Goal: Find specific page/section: Find specific page/section

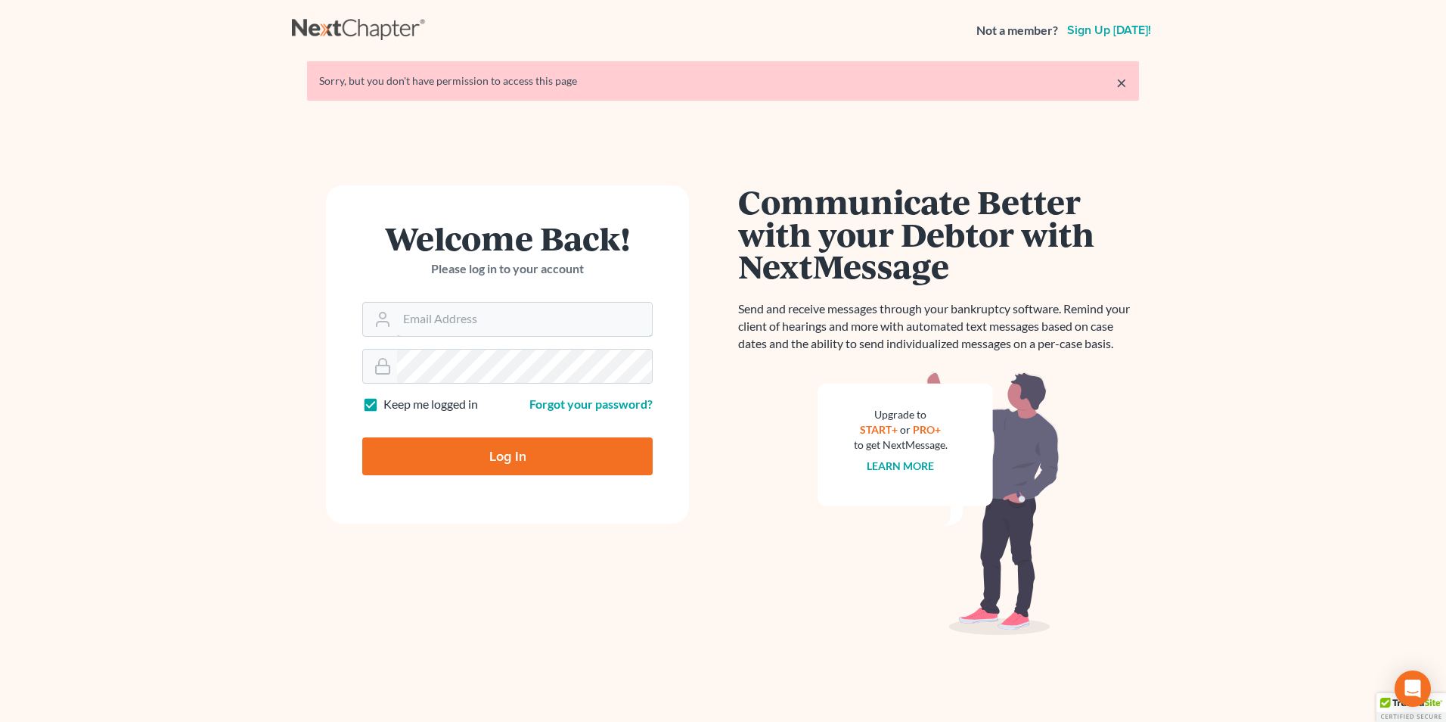
type input "itservices@farmerwright.com"
click at [570, 456] on input "Log In" at bounding box center [507, 456] width 290 height 38
type input "Thinking..."
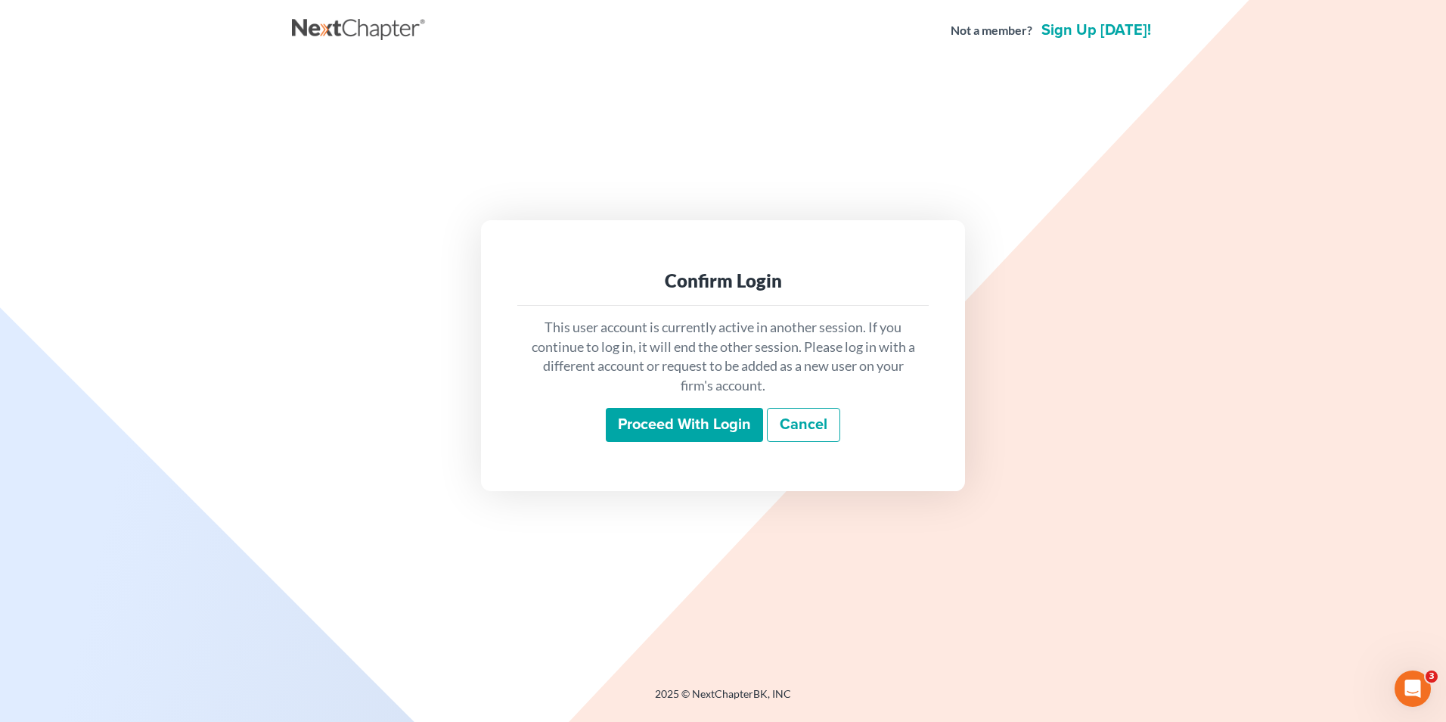
click at [688, 423] on input "Proceed with login" at bounding box center [684, 425] width 157 height 35
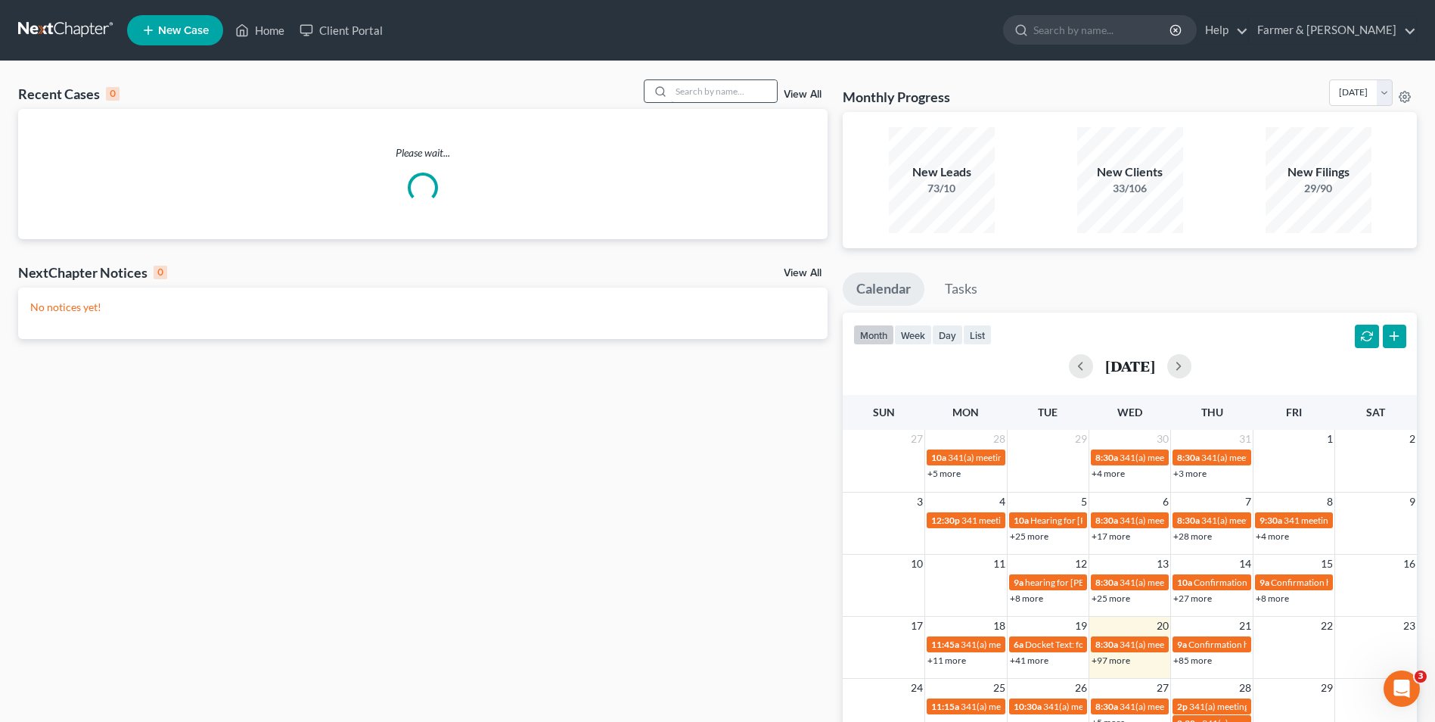
click at [716, 89] on input "search" at bounding box center [724, 91] width 106 height 22
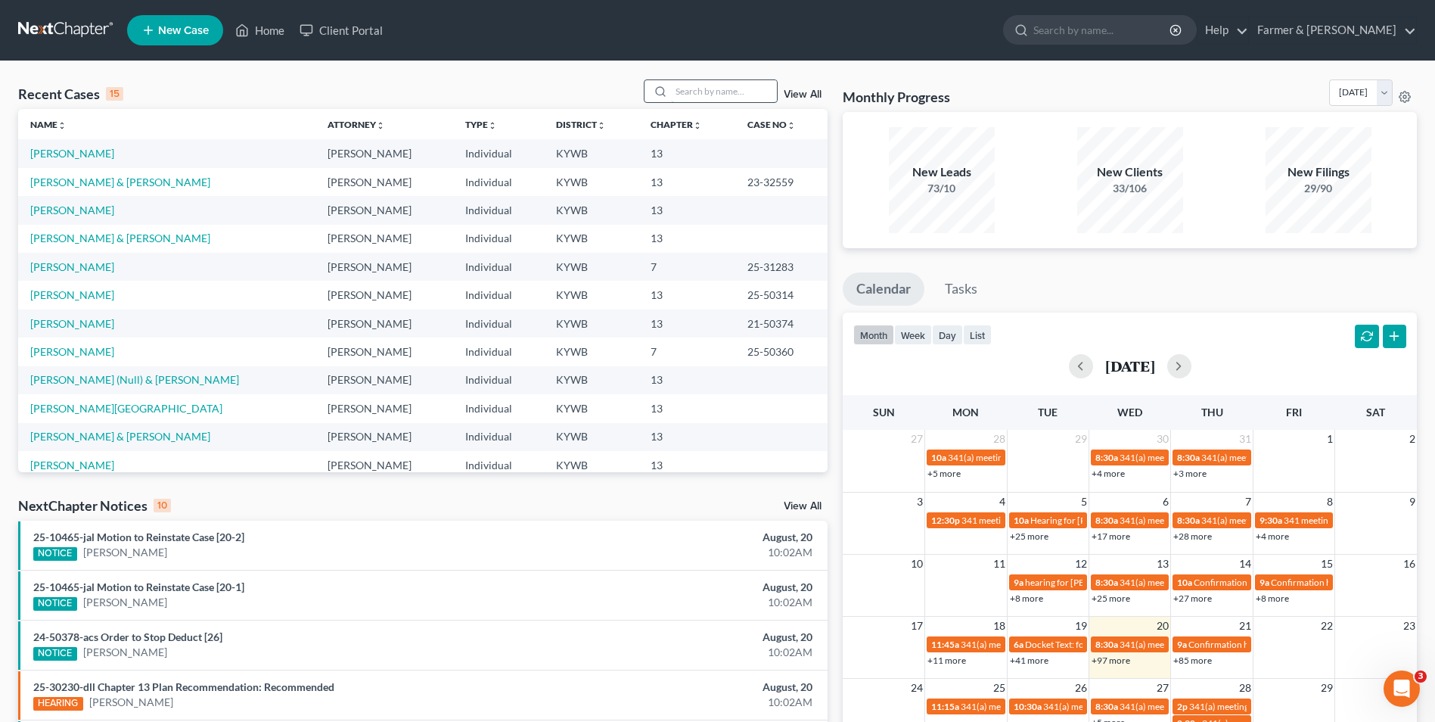
click at [714, 94] on input "search" at bounding box center [724, 91] width 106 height 22
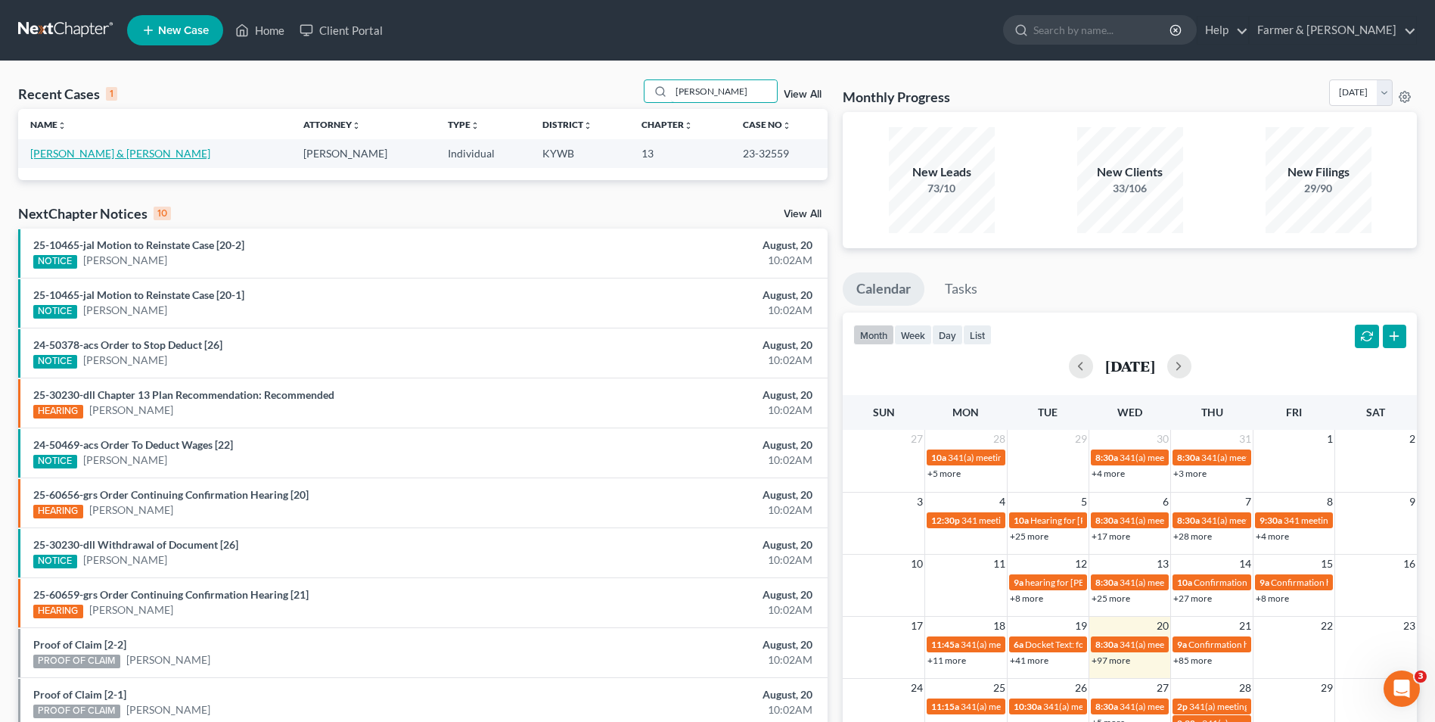
type input "ollie batten"
click at [105, 151] on link "[PERSON_NAME] & [PERSON_NAME]" at bounding box center [120, 153] width 180 height 13
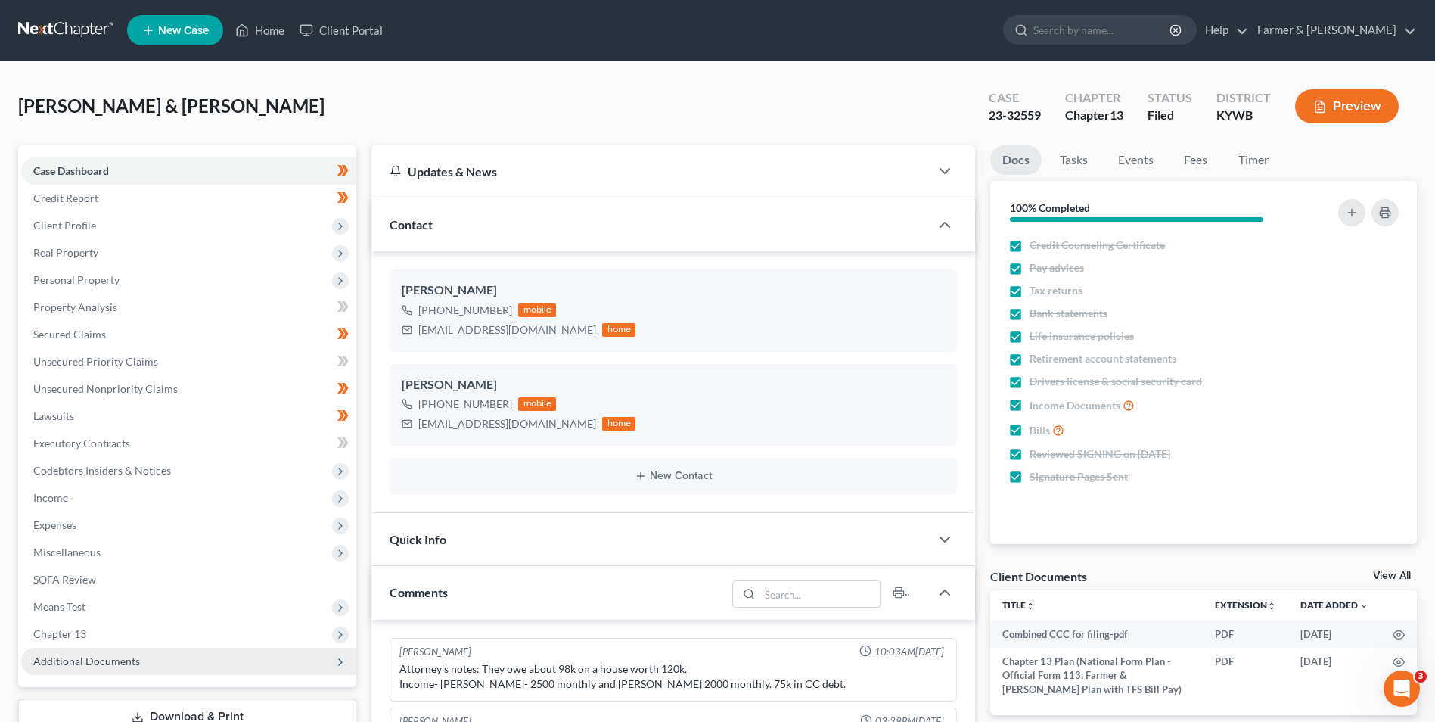
click at [132, 661] on span "Additional Documents" at bounding box center [86, 660] width 107 height 13
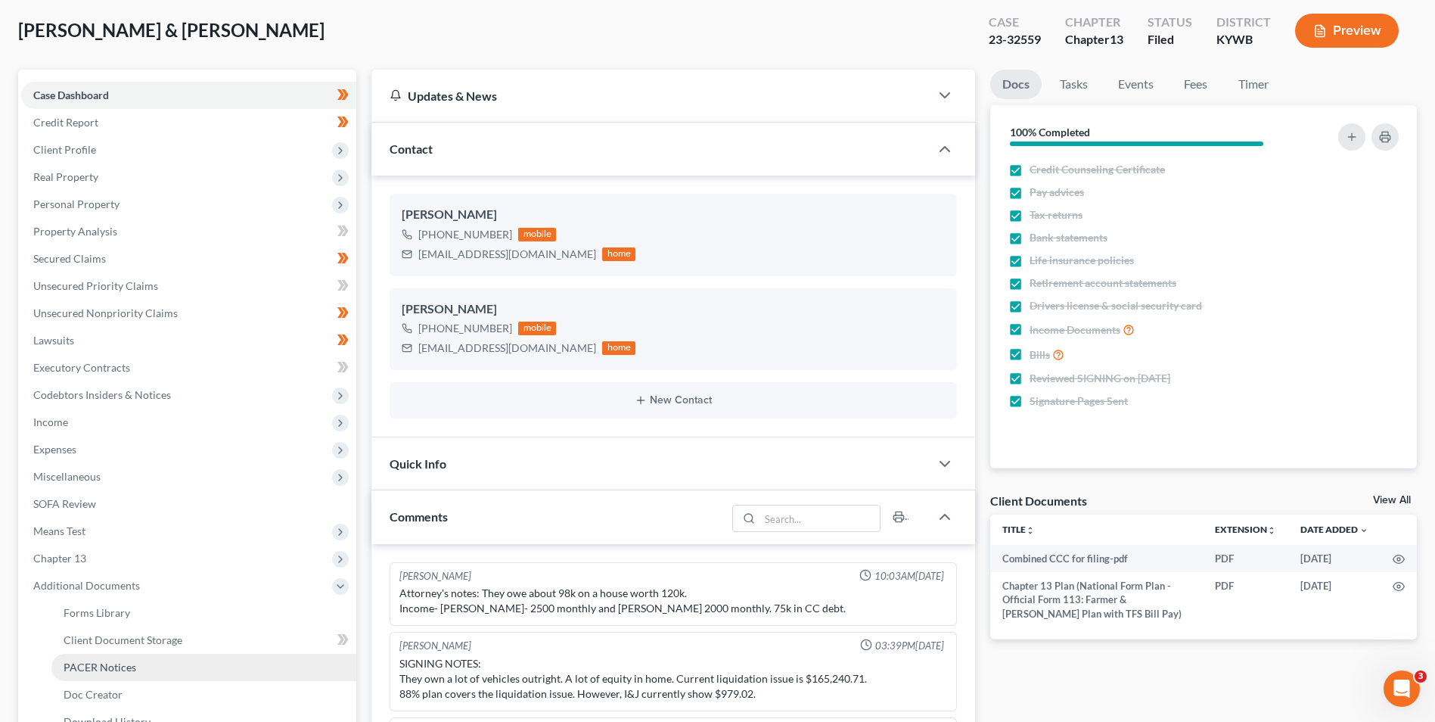
click at [194, 666] on link "PACER Notices" at bounding box center [203, 666] width 305 height 27
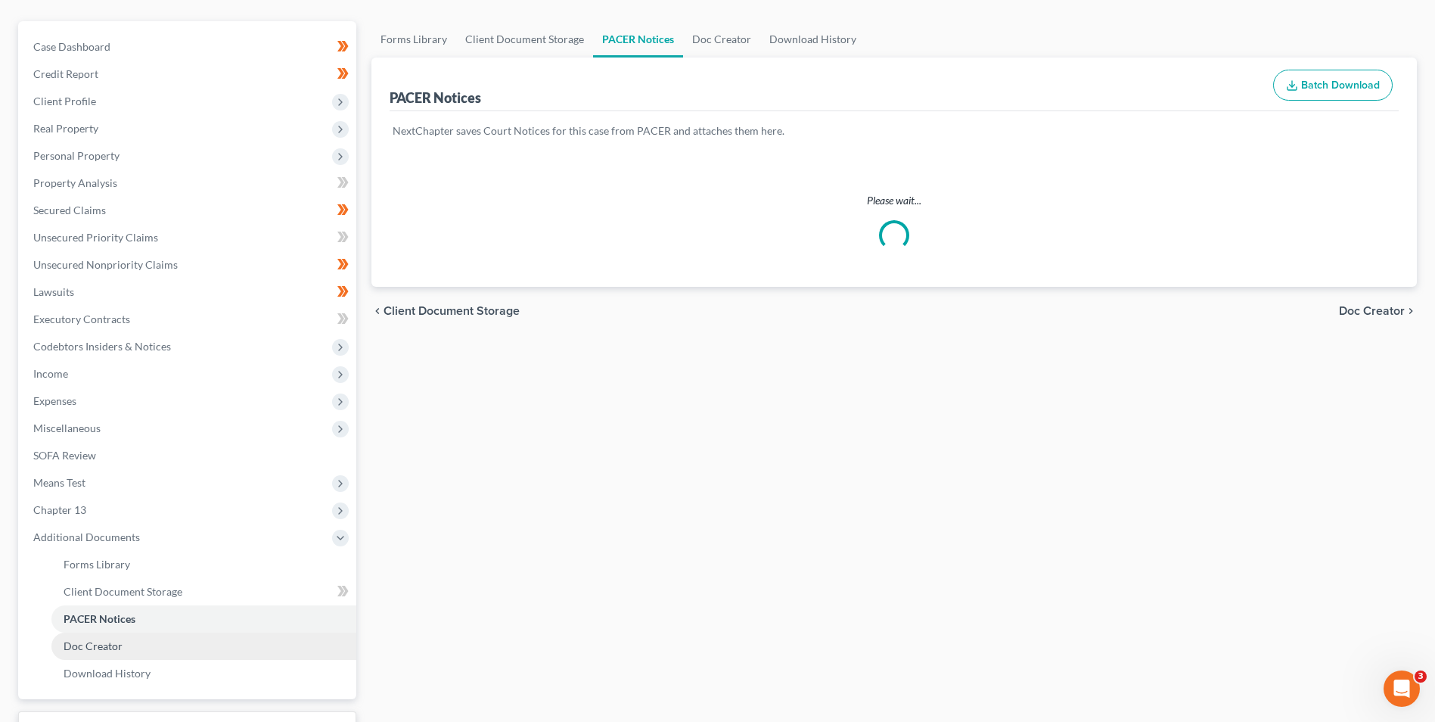
scroll to position [151, 0]
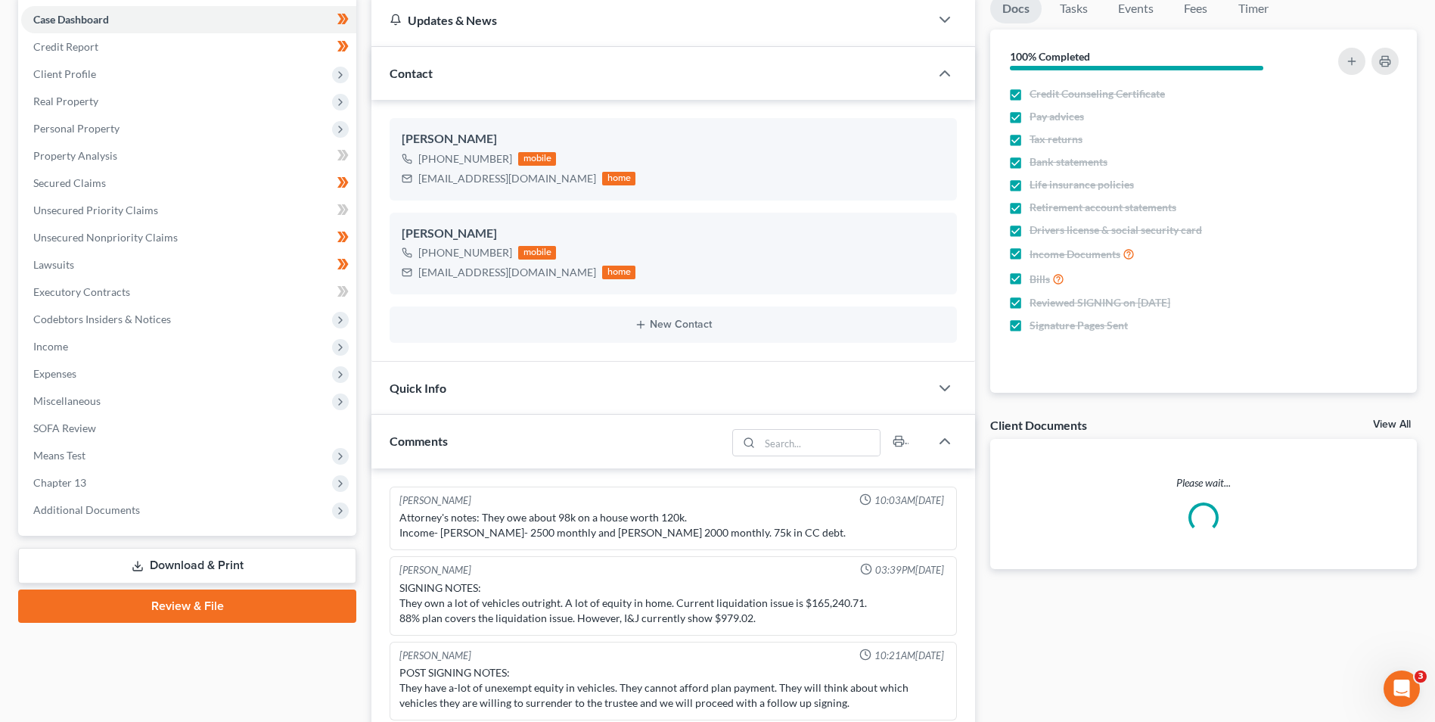
scroll to position [76, 0]
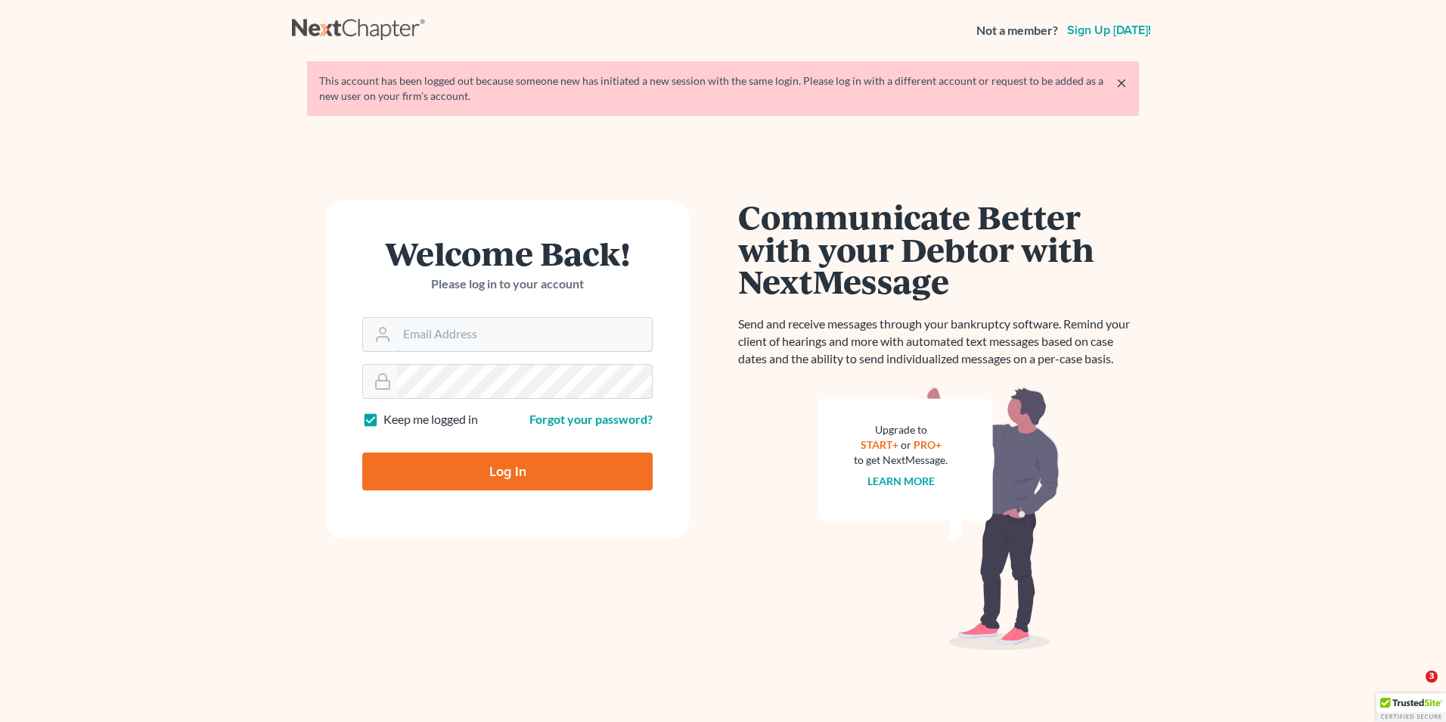
type input "itservices@farmerwright.com"
click at [518, 478] on input "Log In" at bounding box center [507, 471] width 290 height 38
type input "Thinking..."
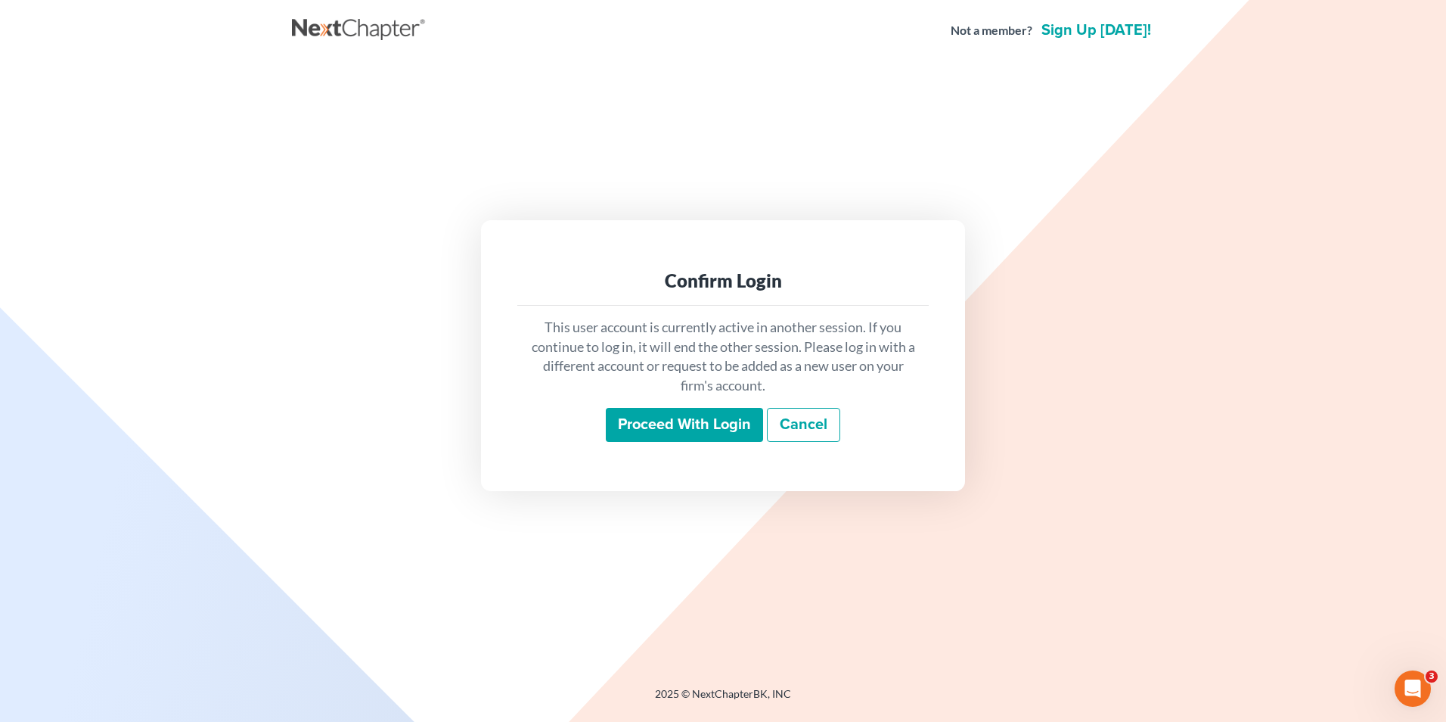
click at [730, 446] on div "This user account is currently active in another session. If you continue to lo…" at bounding box center [722, 380] width 411 height 149
click at [728, 424] on input "Proceed with login" at bounding box center [684, 425] width 157 height 35
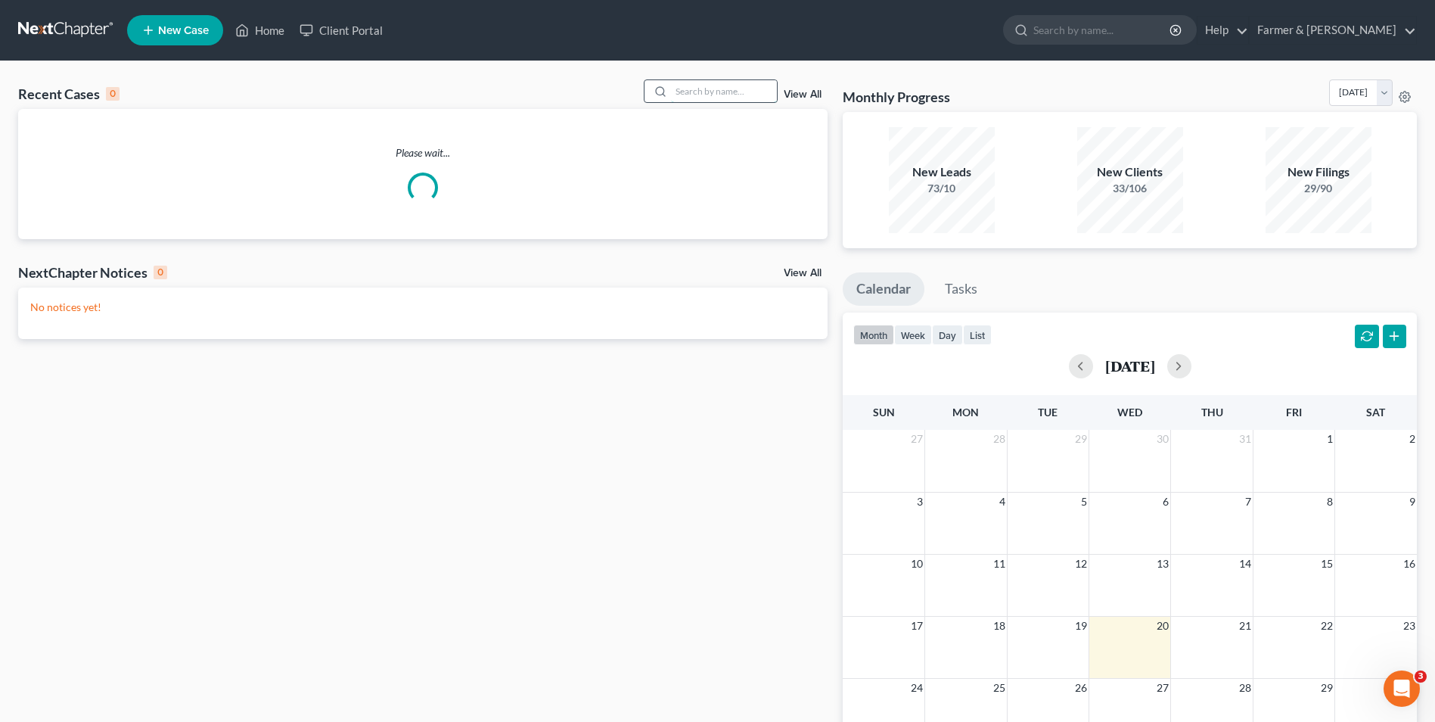
click at [741, 91] on input "search" at bounding box center [724, 91] width 106 height 22
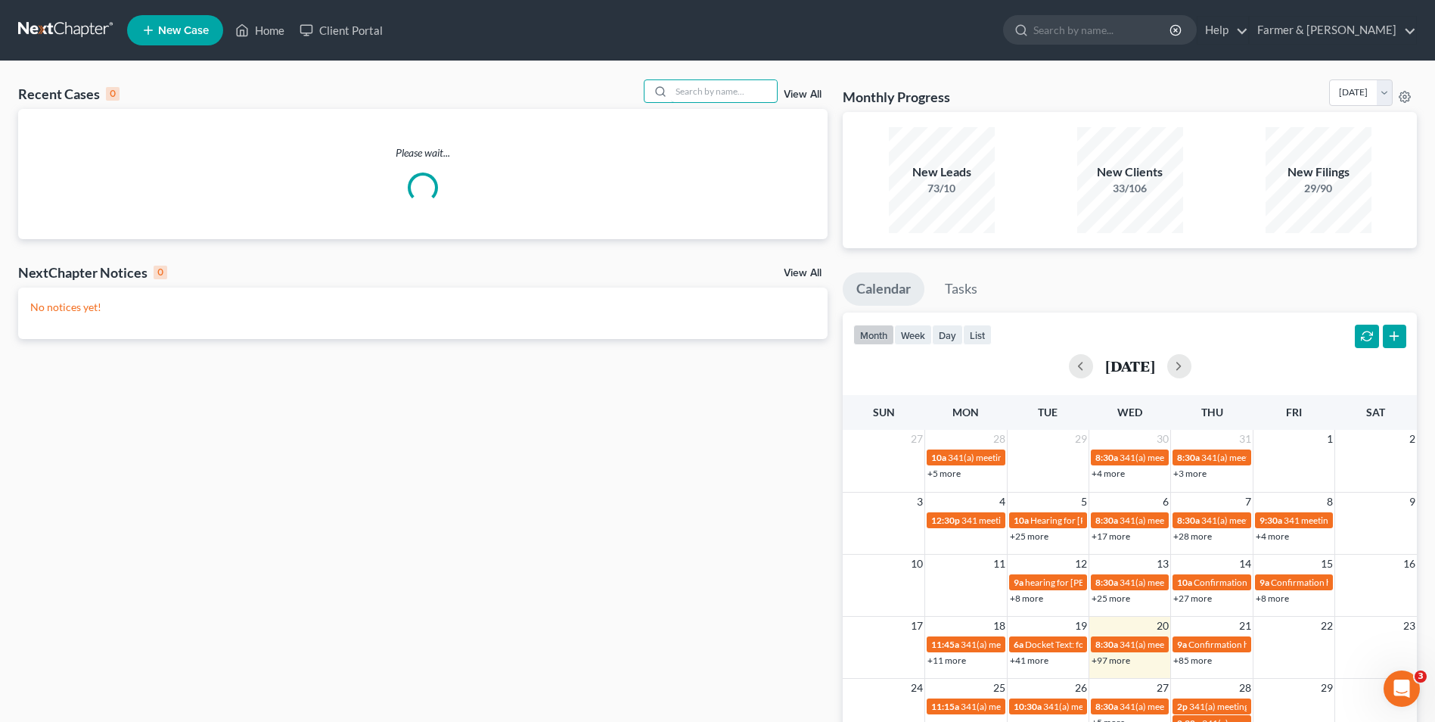
paste input "25-50064"
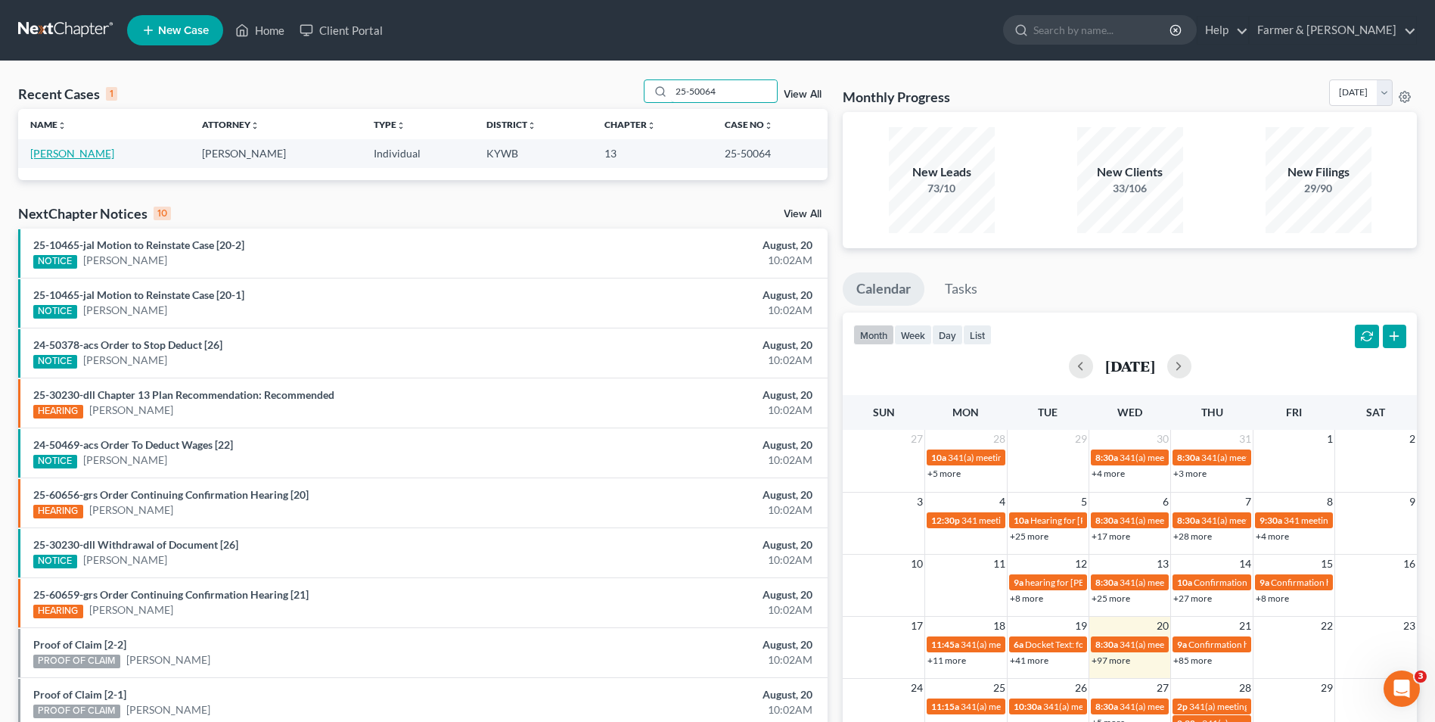
type input "25-50064"
click at [79, 155] on link "[PERSON_NAME]" at bounding box center [72, 153] width 84 height 13
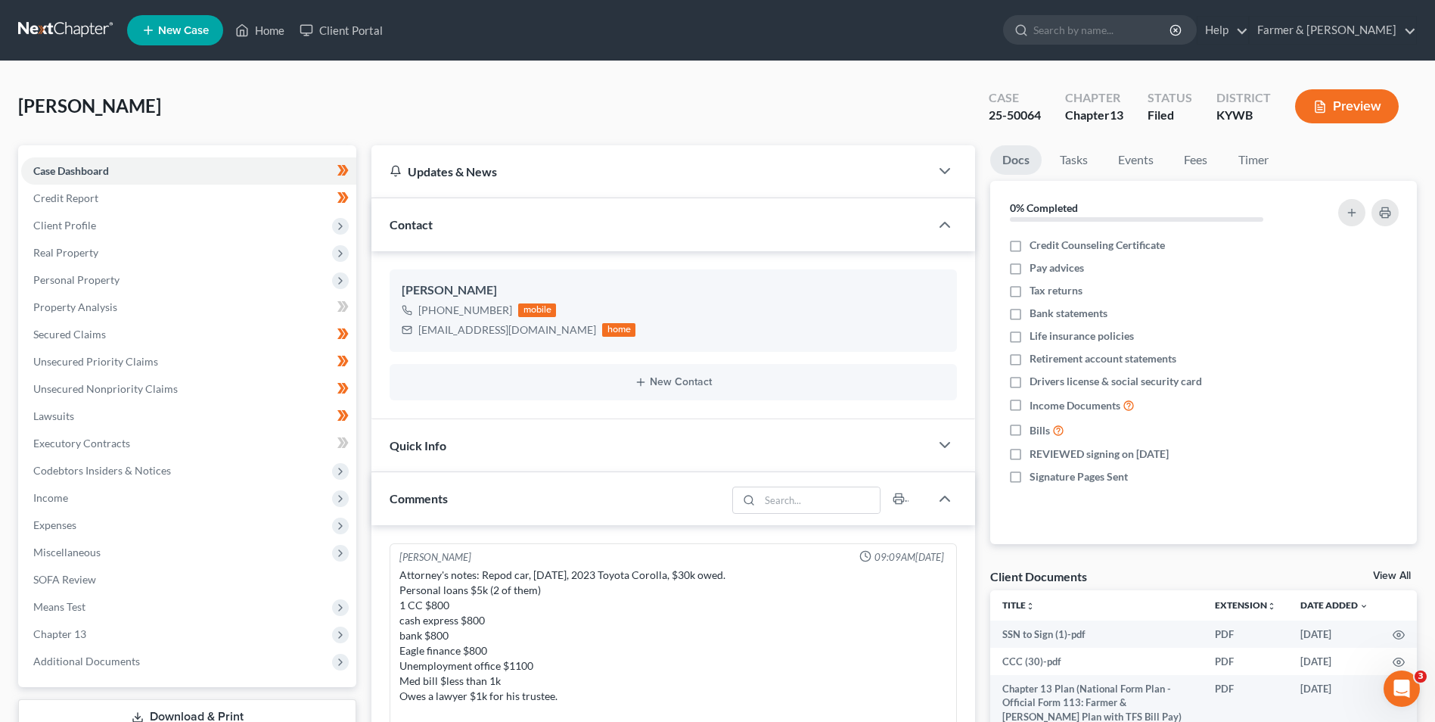
scroll to position [682, 0]
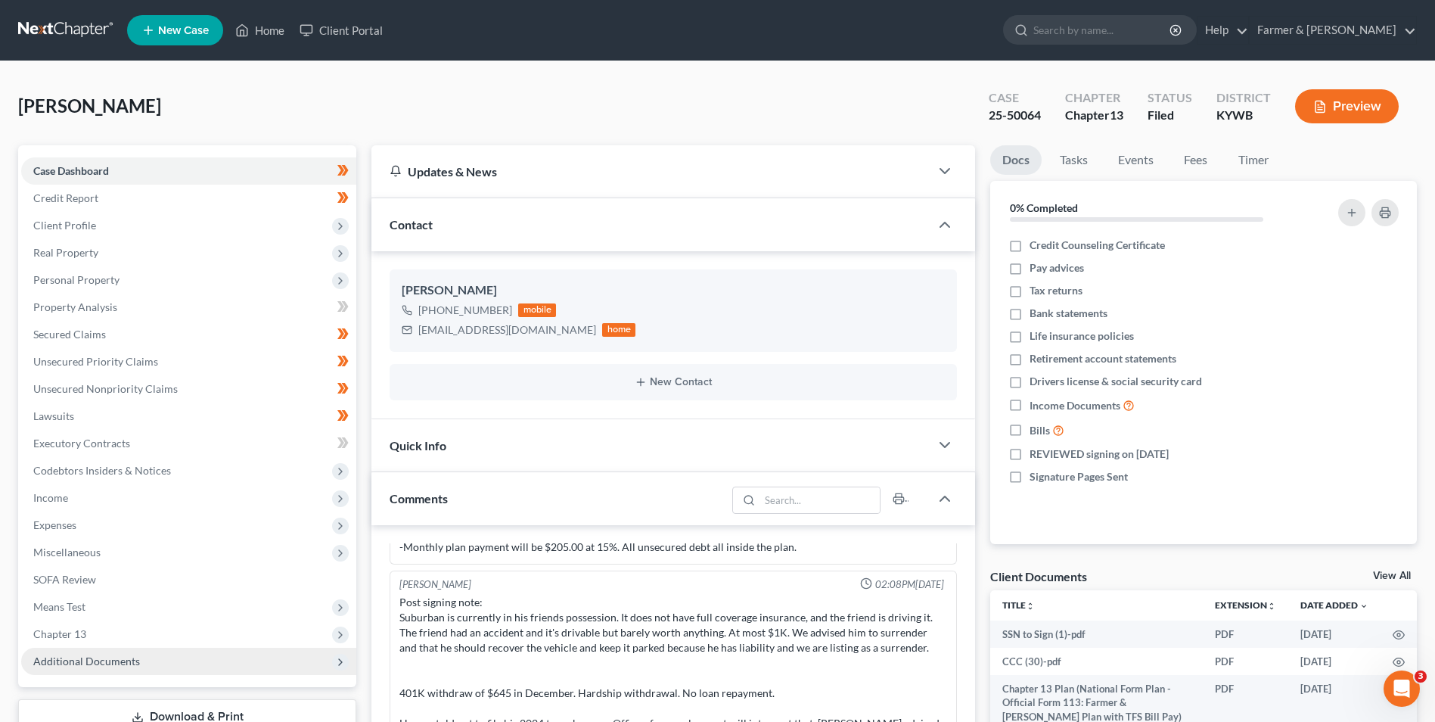
click at [180, 662] on span "Additional Documents" at bounding box center [188, 660] width 335 height 27
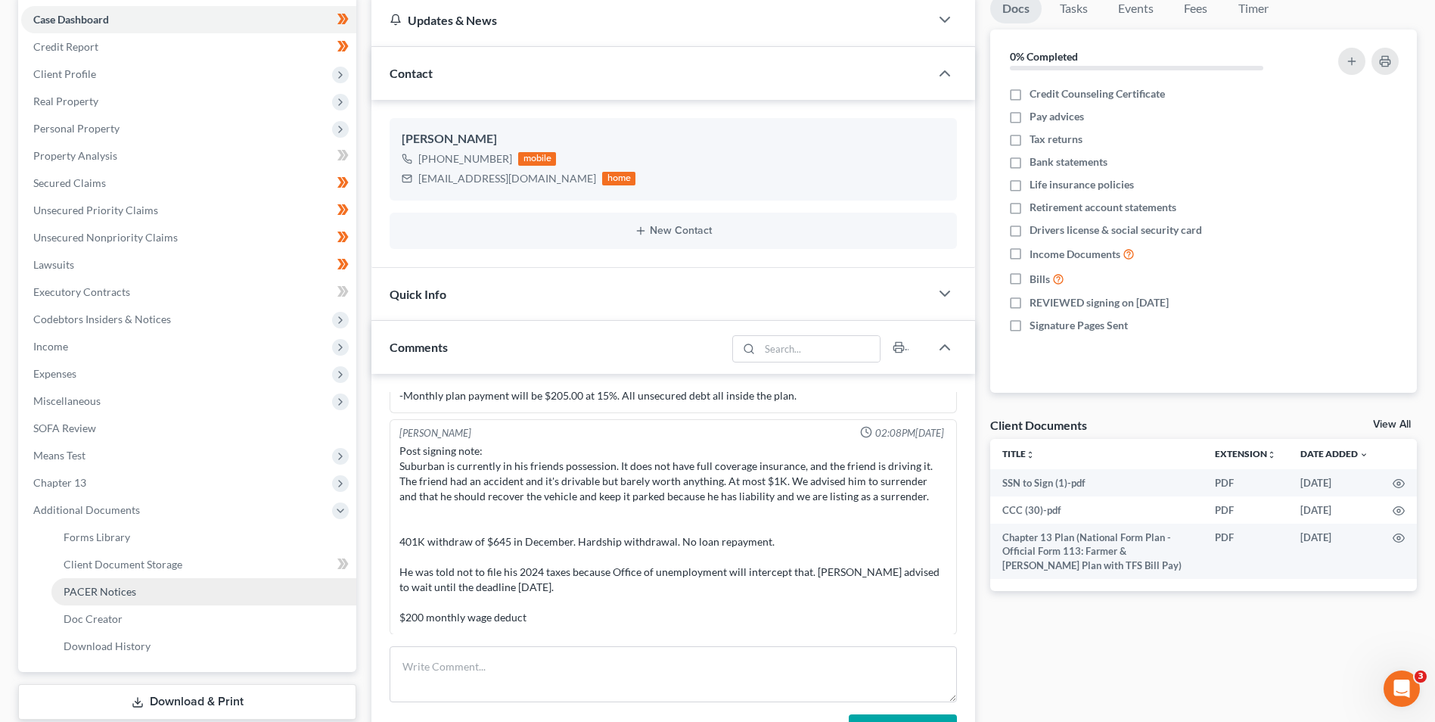
click at [190, 595] on link "PACER Notices" at bounding box center [203, 591] width 305 height 27
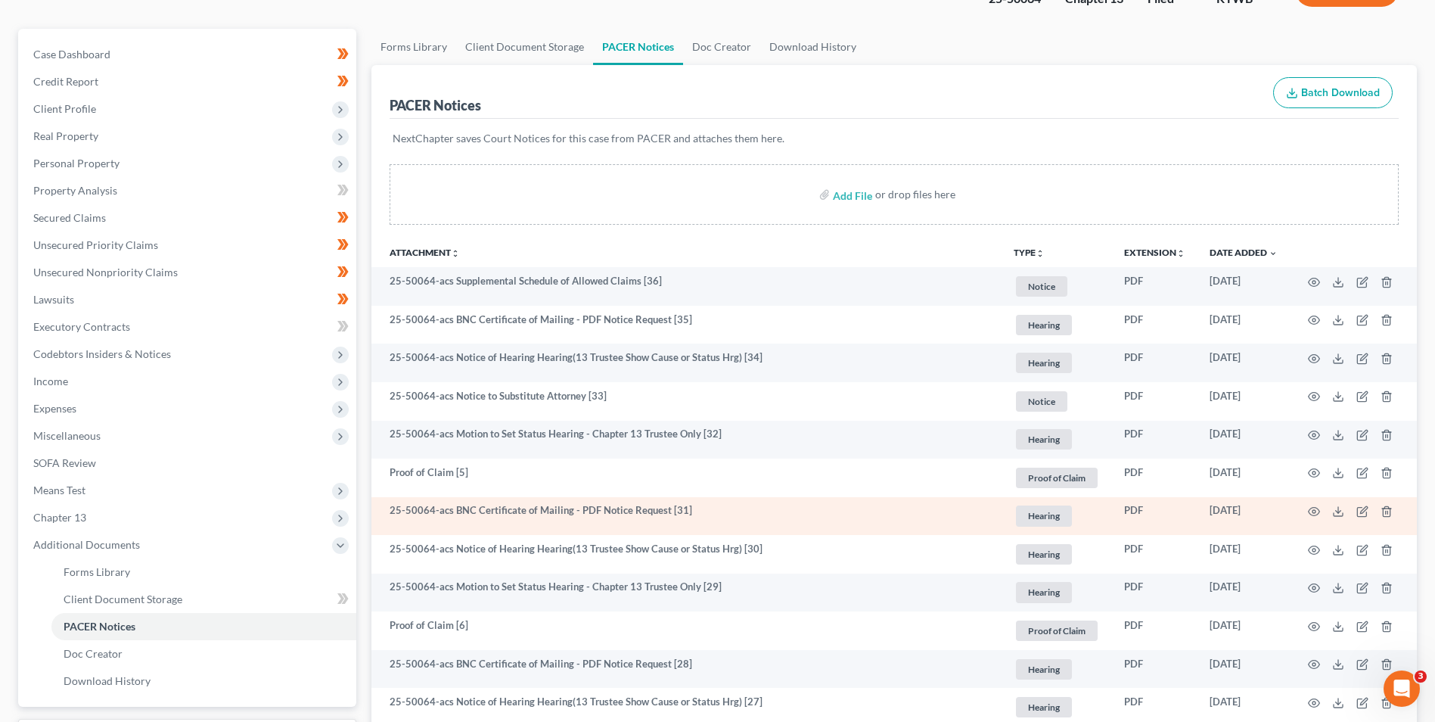
scroll to position [151, 0]
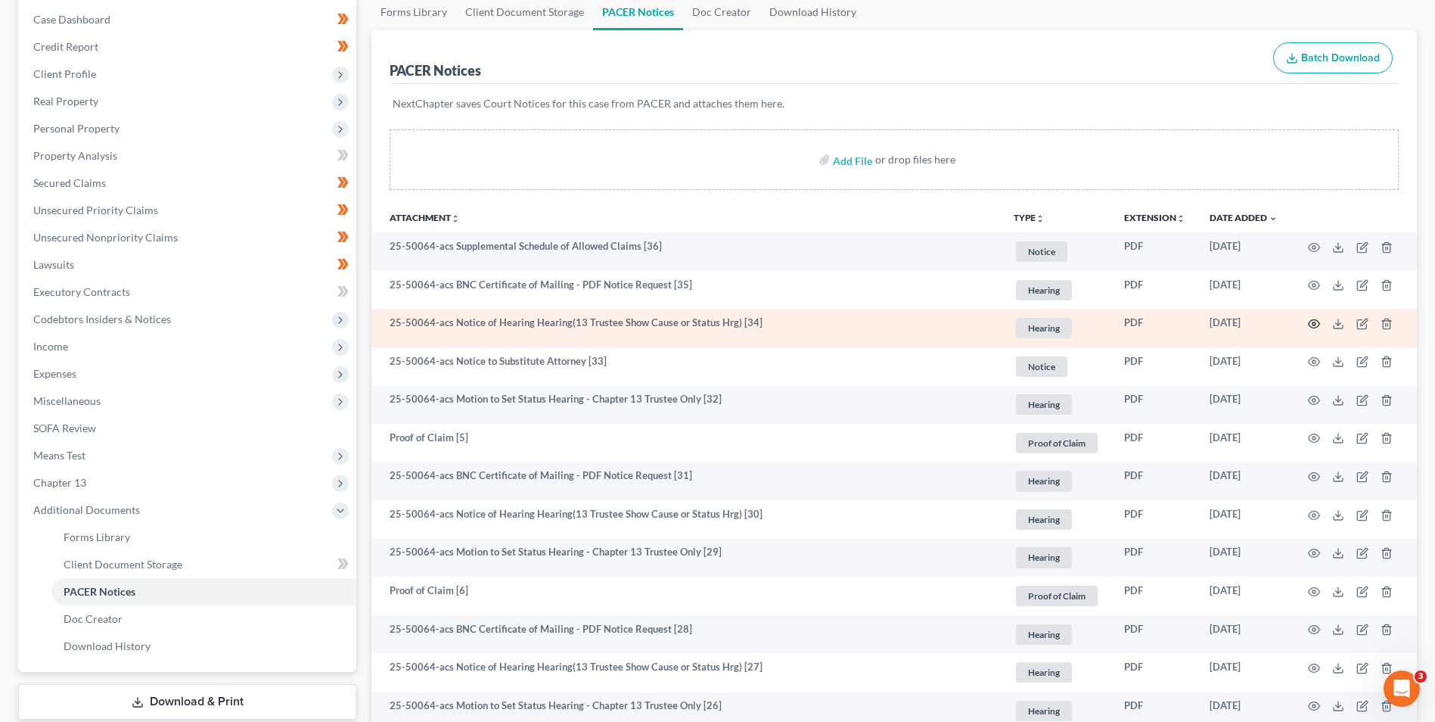
click at [1318, 325] on icon "button" at bounding box center [1313, 324] width 11 height 8
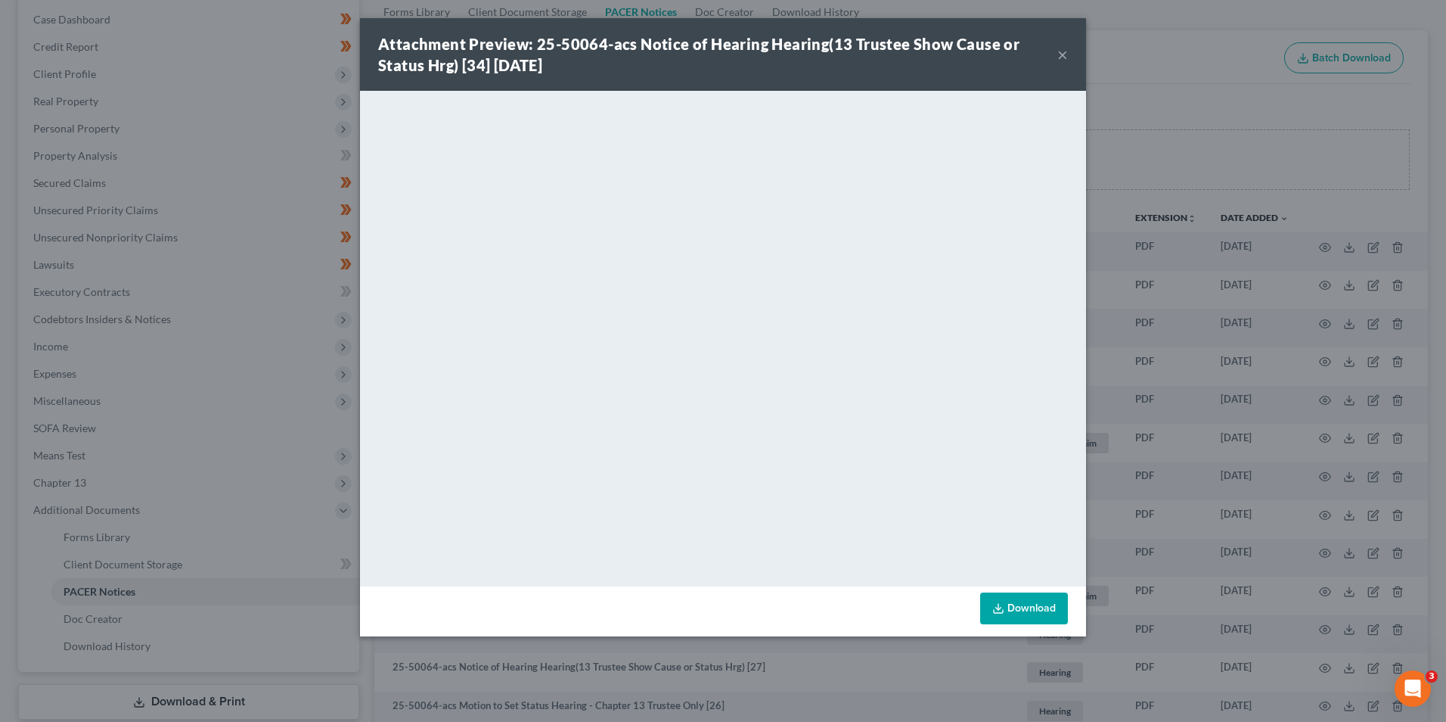
click at [1066, 54] on button "×" at bounding box center [1062, 54] width 11 height 18
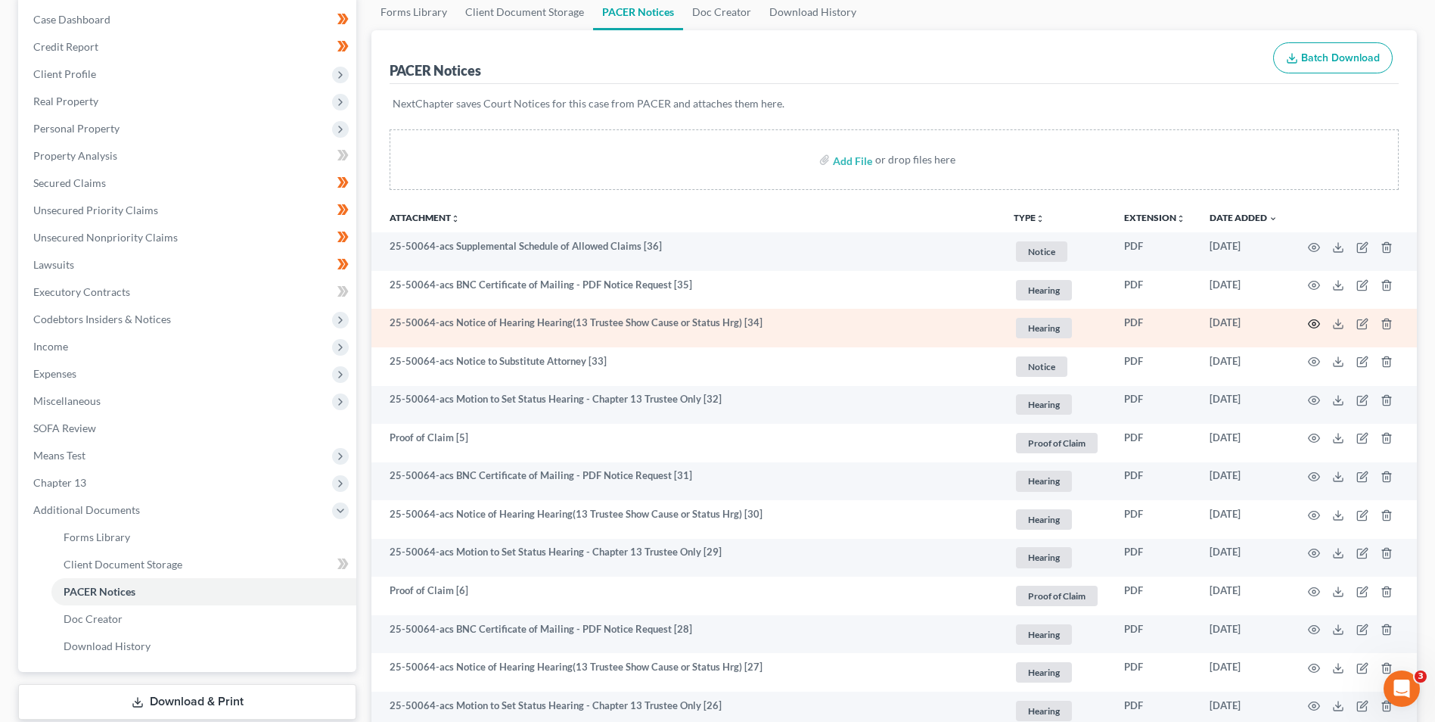
click at [1315, 320] on icon "button" at bounding box center [1313, 324] width 11 height 8
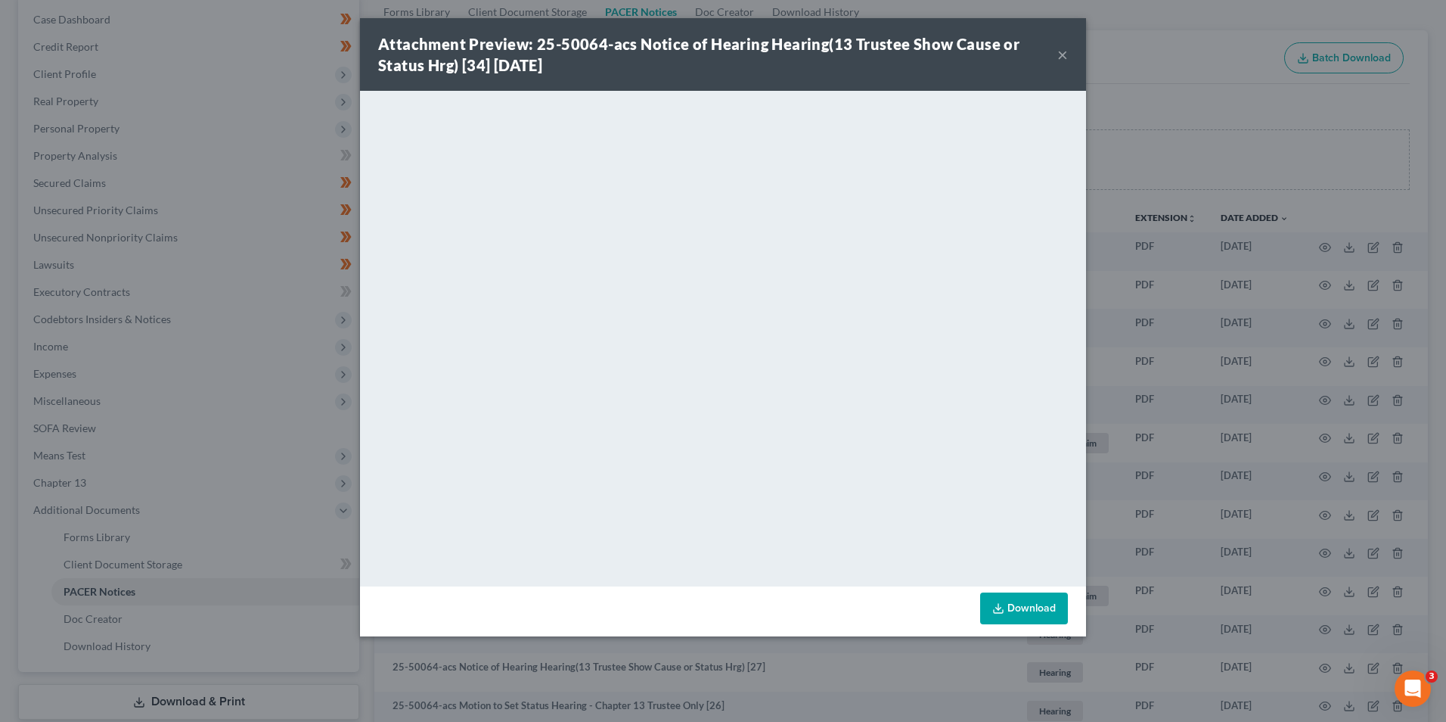
click at [1063, 54] on button "×" at bounding box center [1062, 54] width 11 height 18
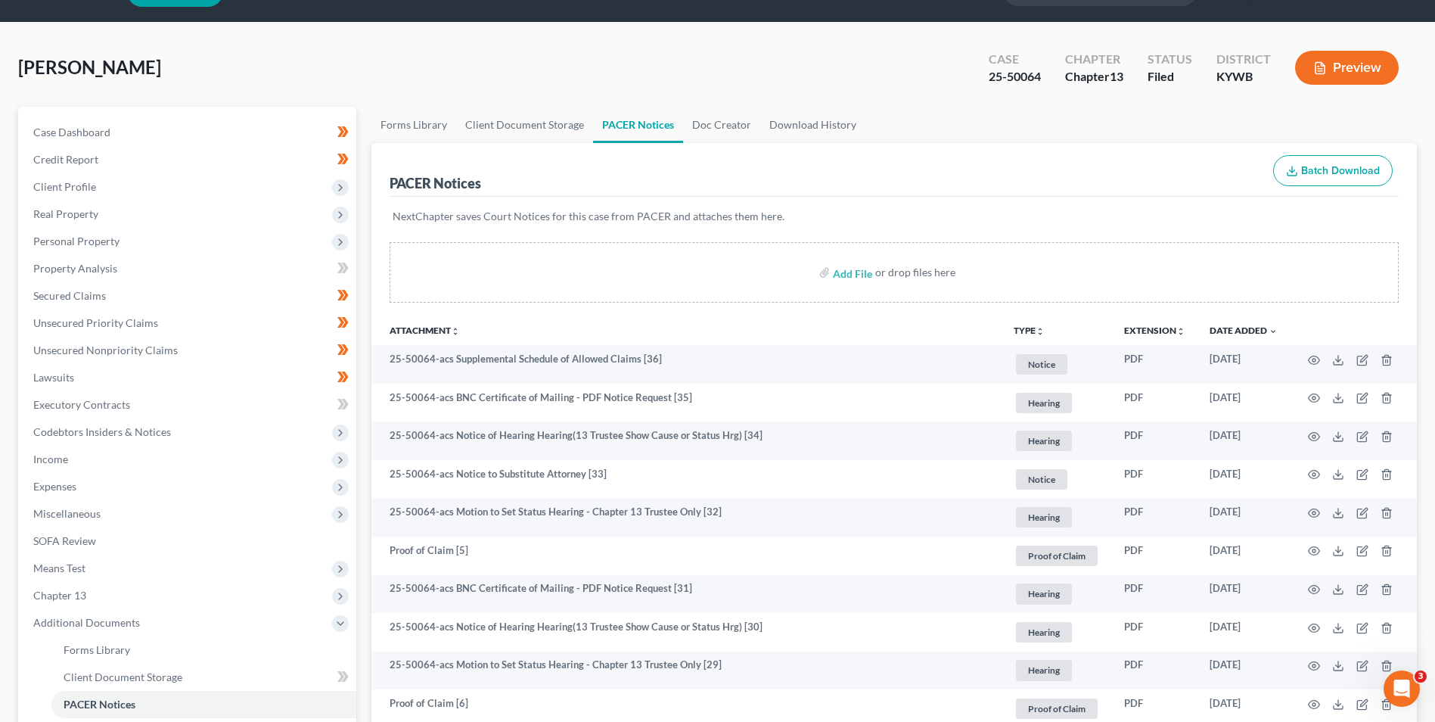
scroll to position [0, 0]
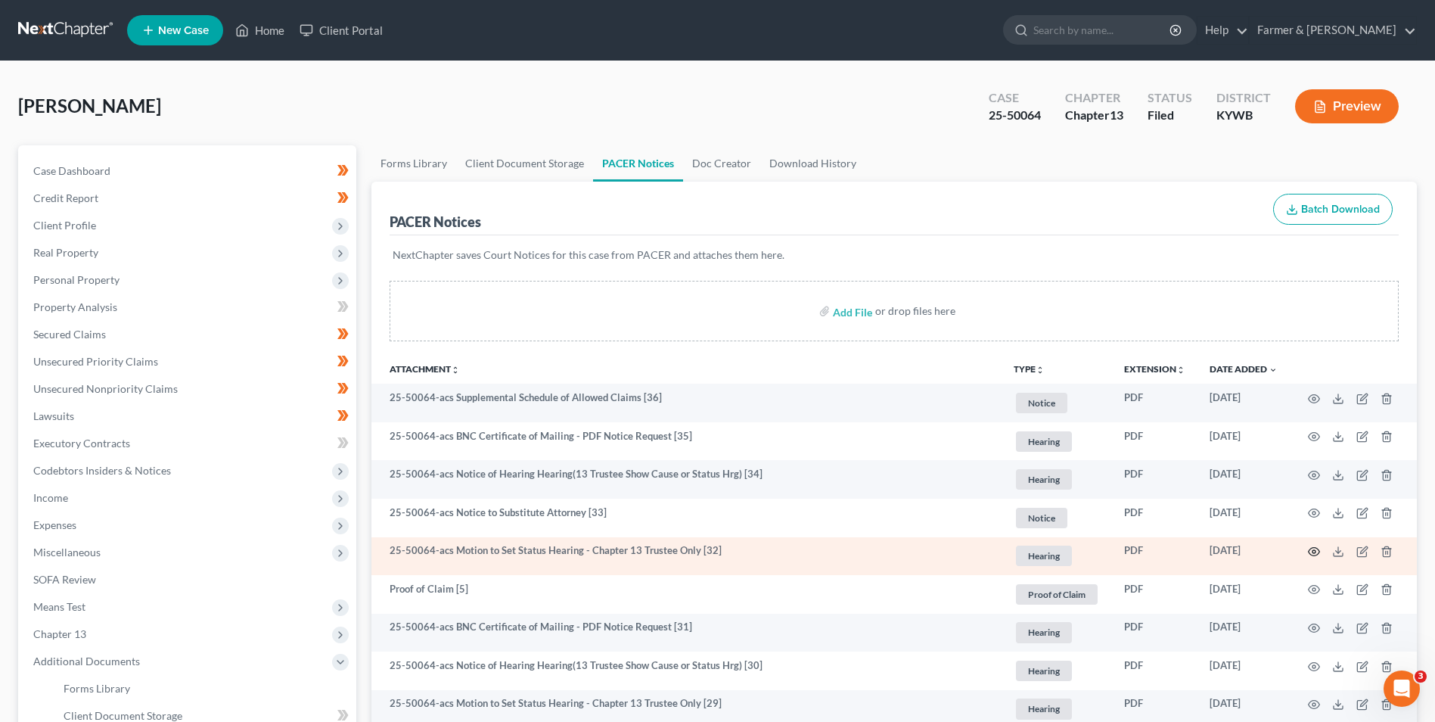
click at [1315, 551] on circle "button" at bounding box center [1313, 551] width 3 height 3
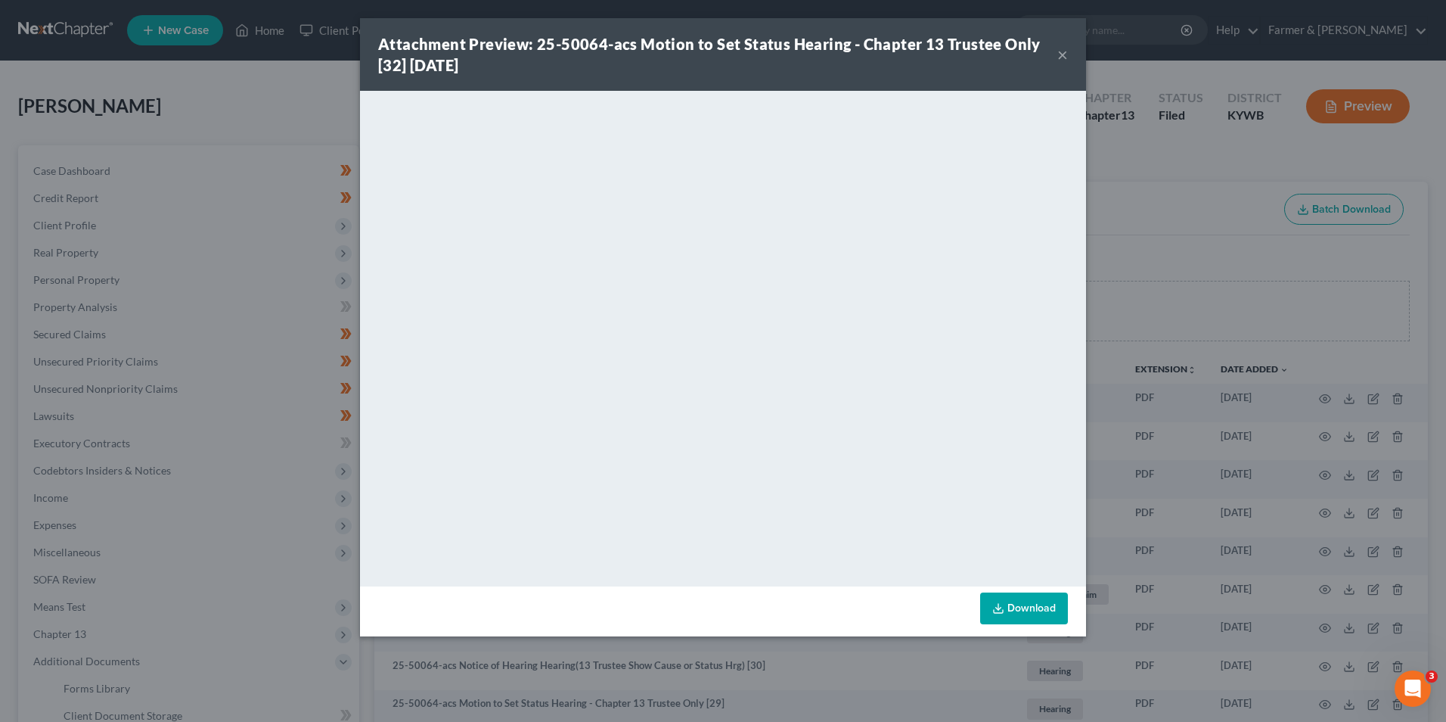
click at [1066, 52] on button "×" at bounding box center [1062, 54] width 11 height 18
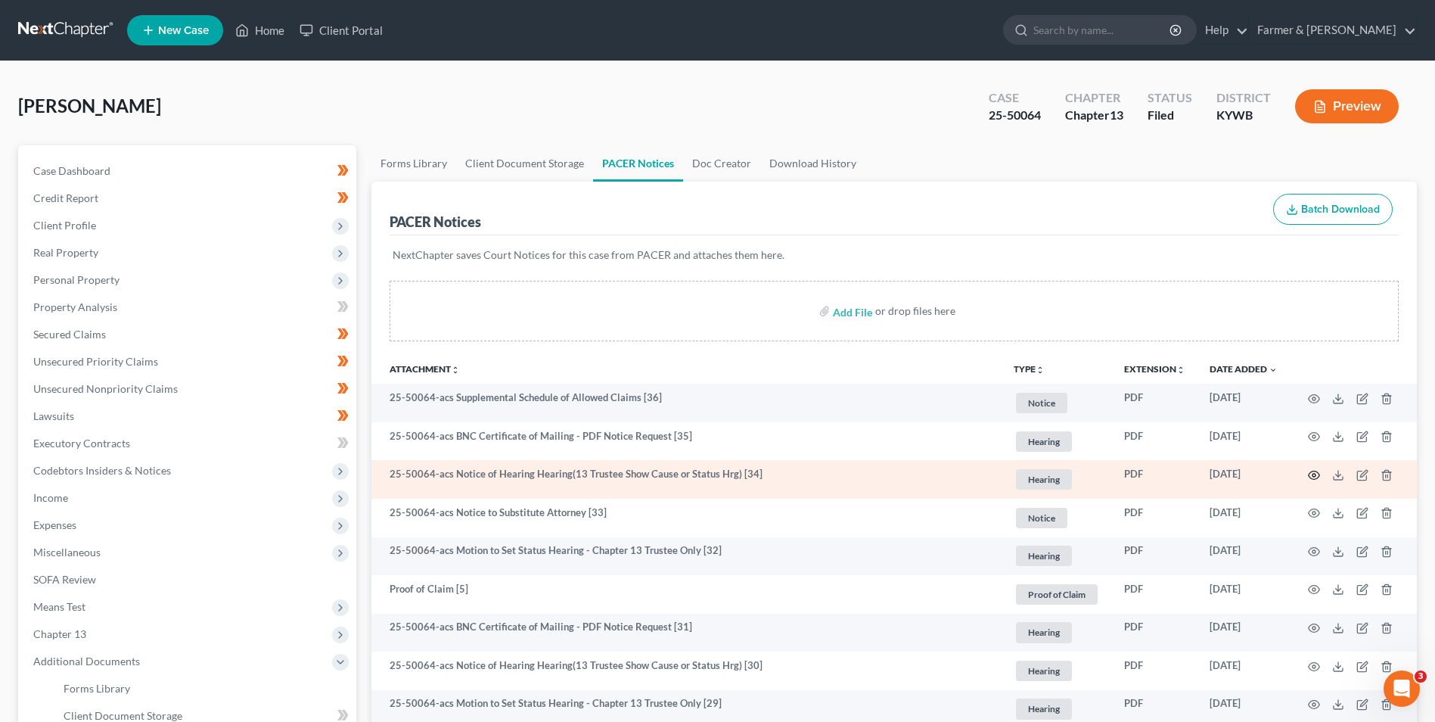
click at [1311, 473] on icon "button" at bounding box center [1314, 475] width 12 height 12
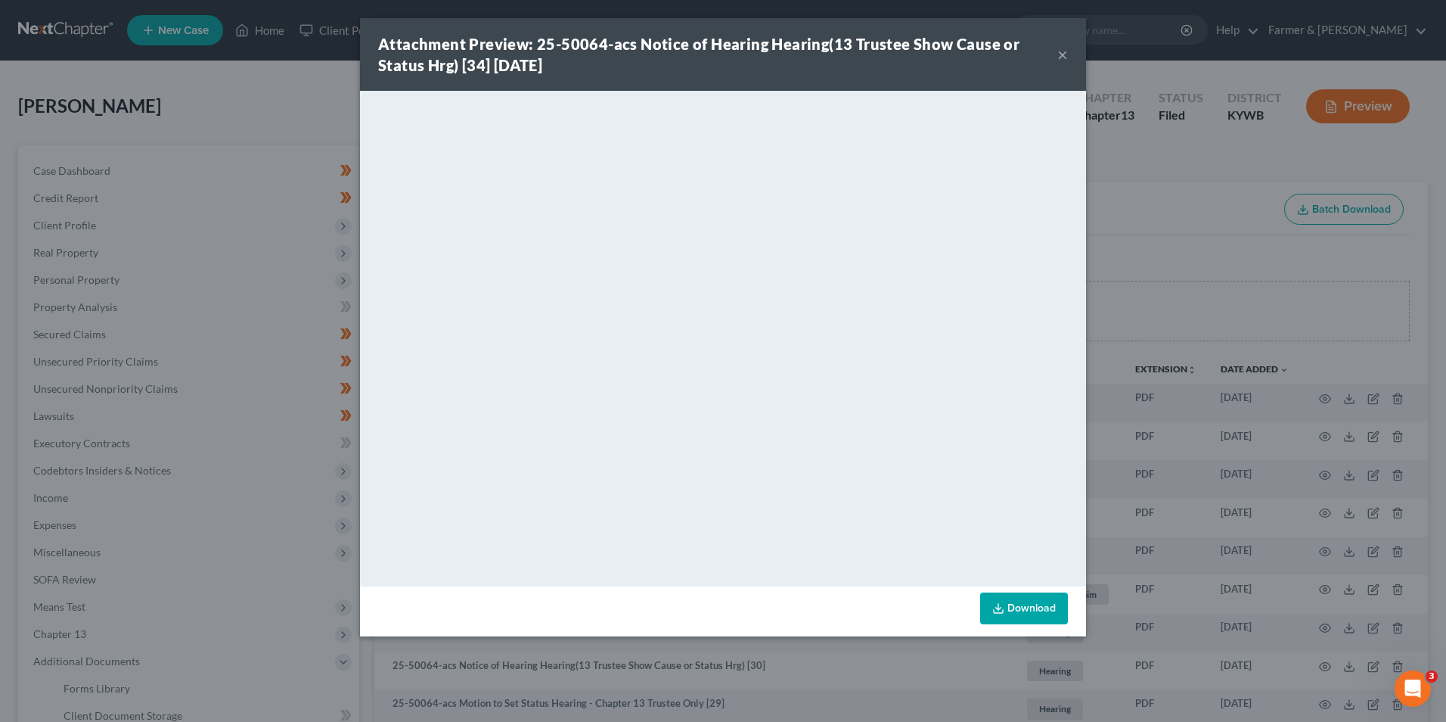
click at [1063, 56] on button "×" at bounding box center [1062, 54] width 11 height 18
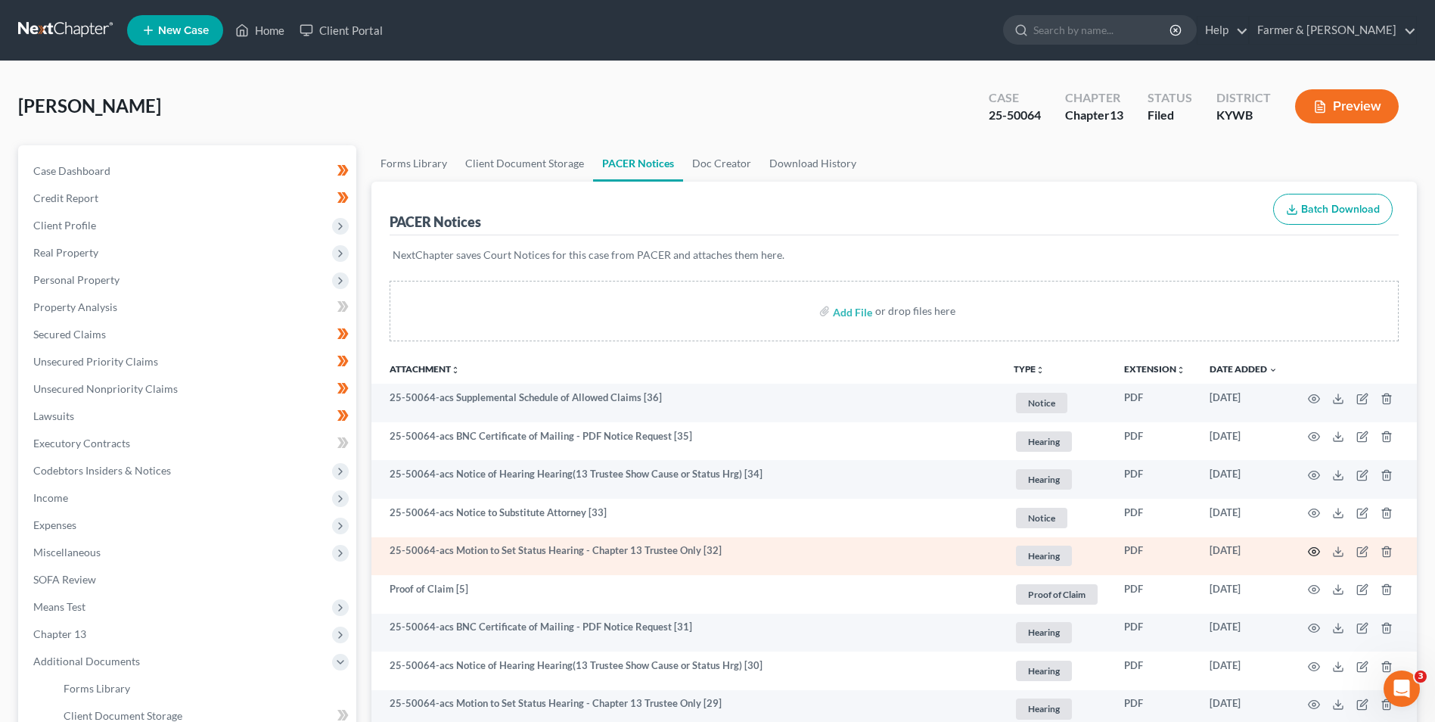
click at [1315, 551] on circle "button" at bounding box center [1313, 551] width 3 height 3
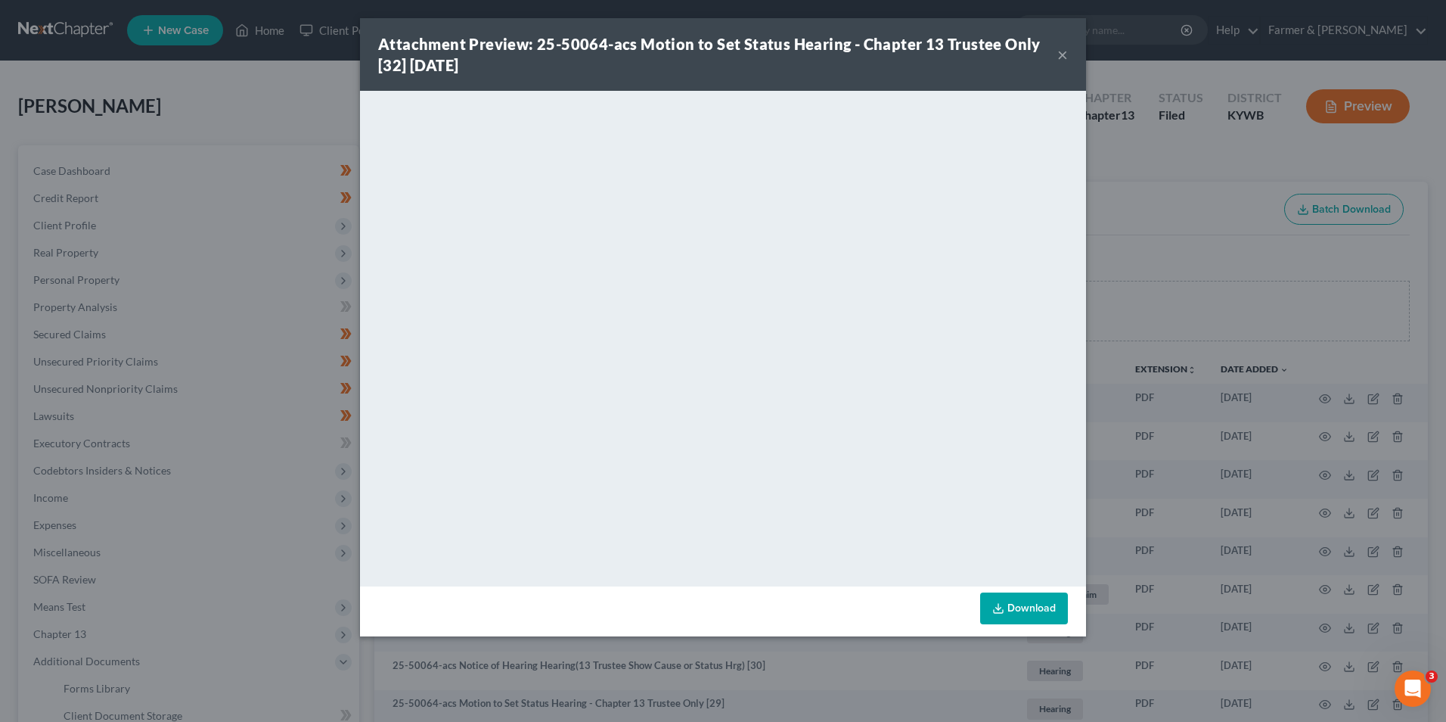
click at [1058, 57] on button "×" at bounding box center [1062, 54] width 11 height 18
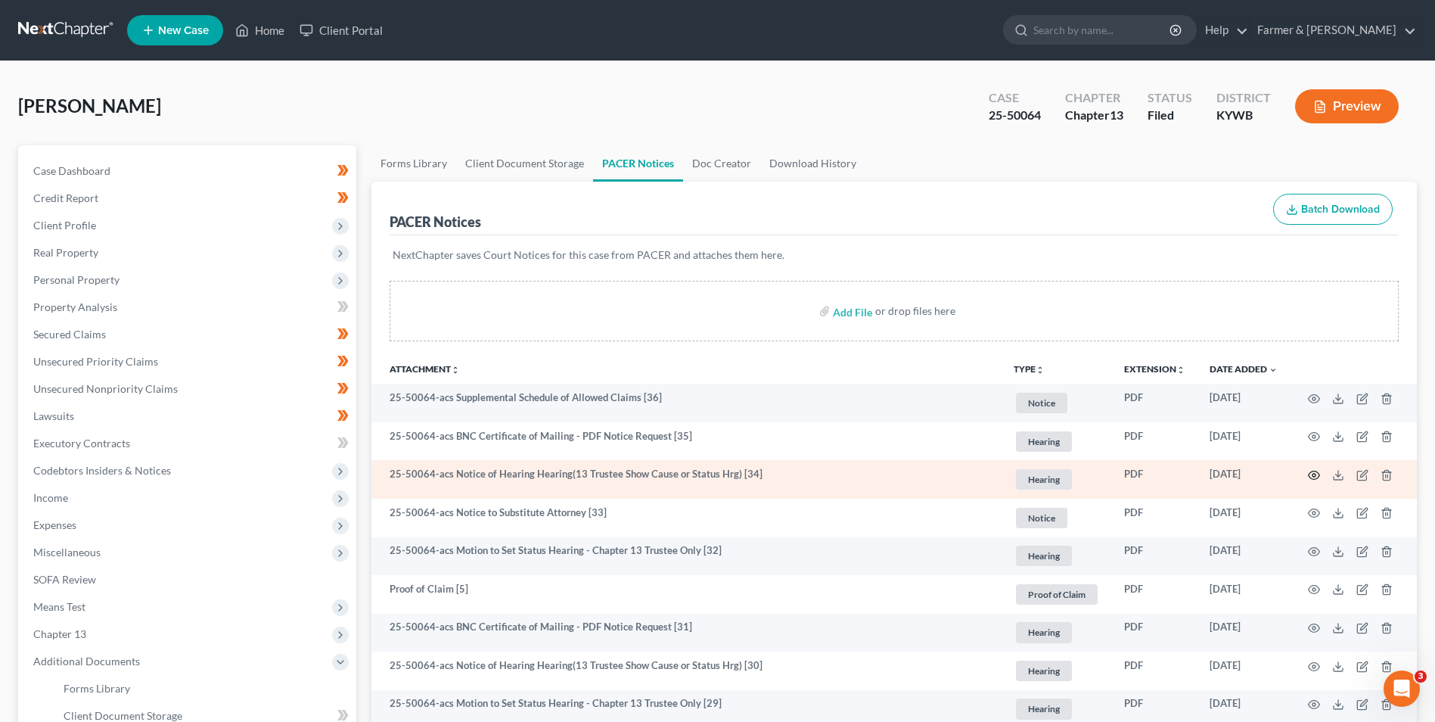
click at [1317, 472] on icon "button" at bounding box center [1313, 475] width 11 height 8
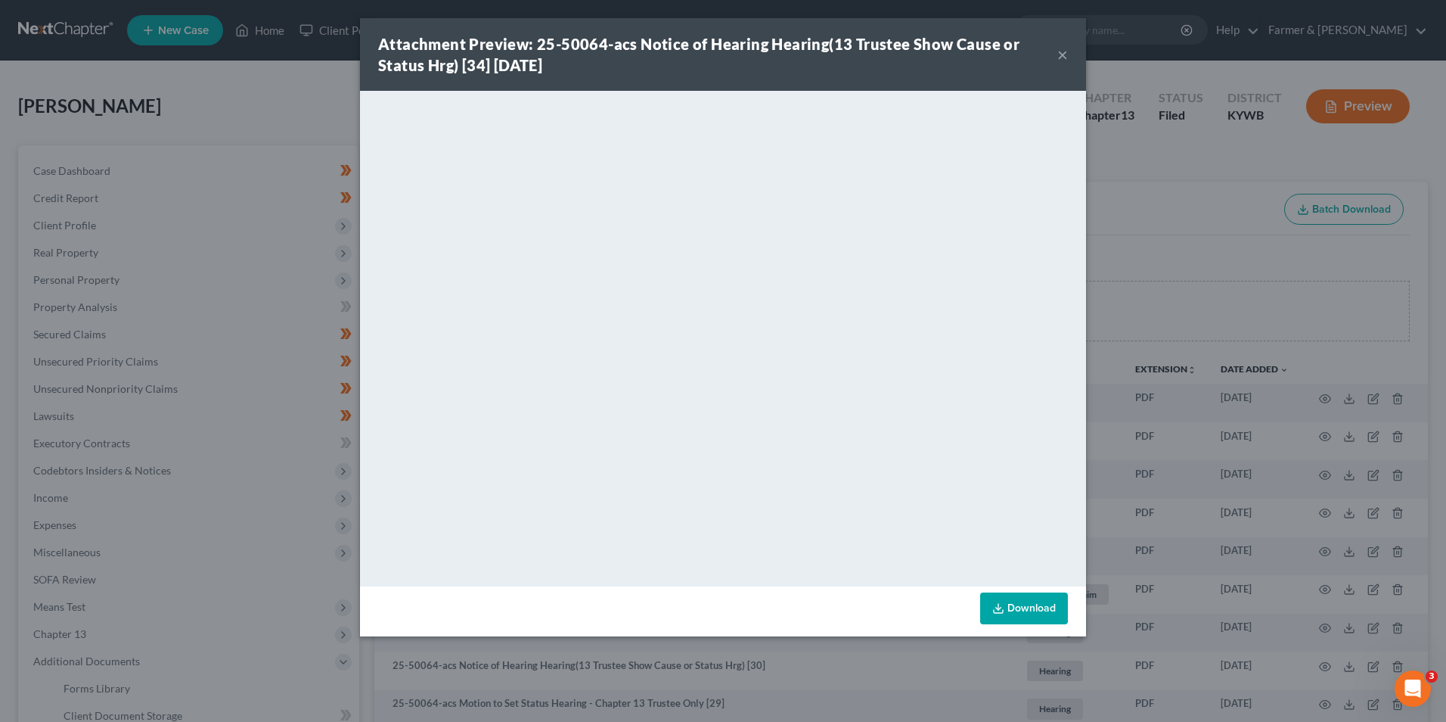
click at [1065, 54] on button "×" at bounding box center [1062, 54] width 11 height 18
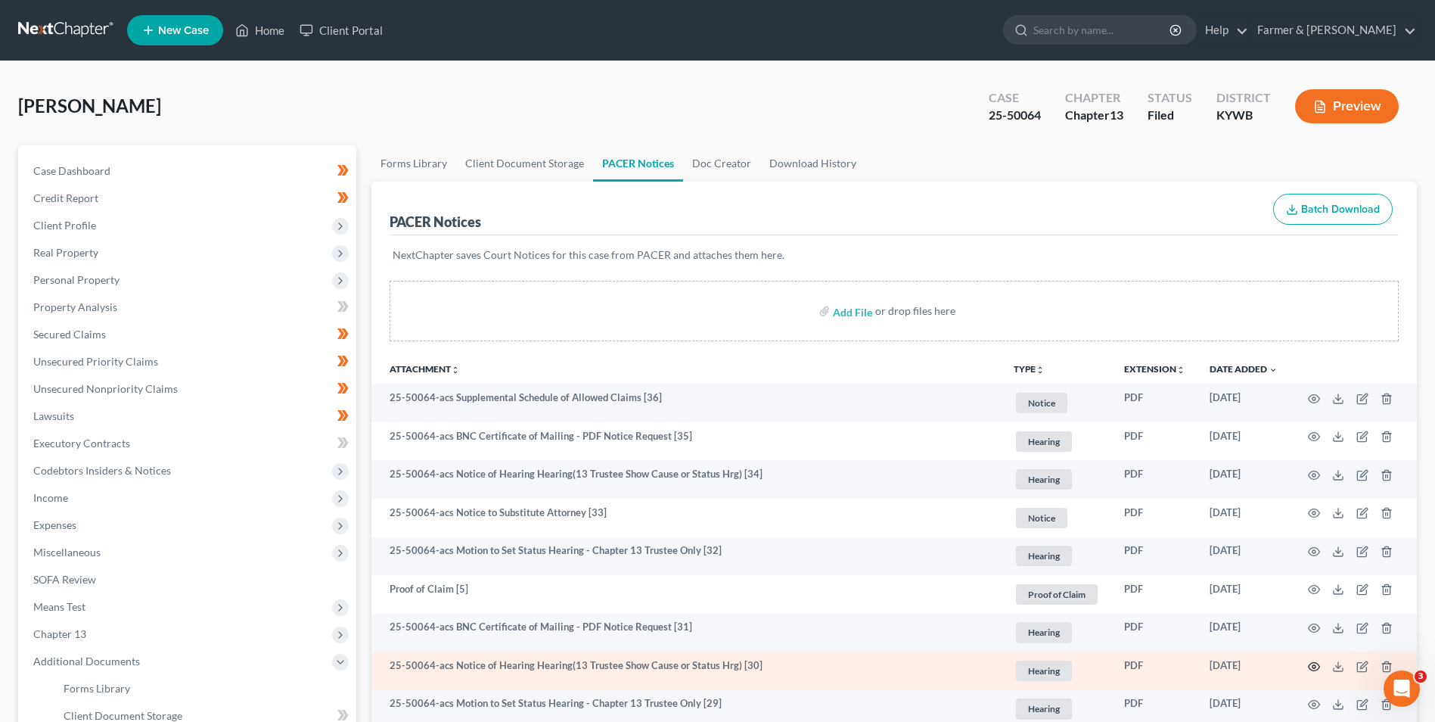
click at [1313, 662] on icon "button" at bounding box center [1313, 666] width 11 height 8
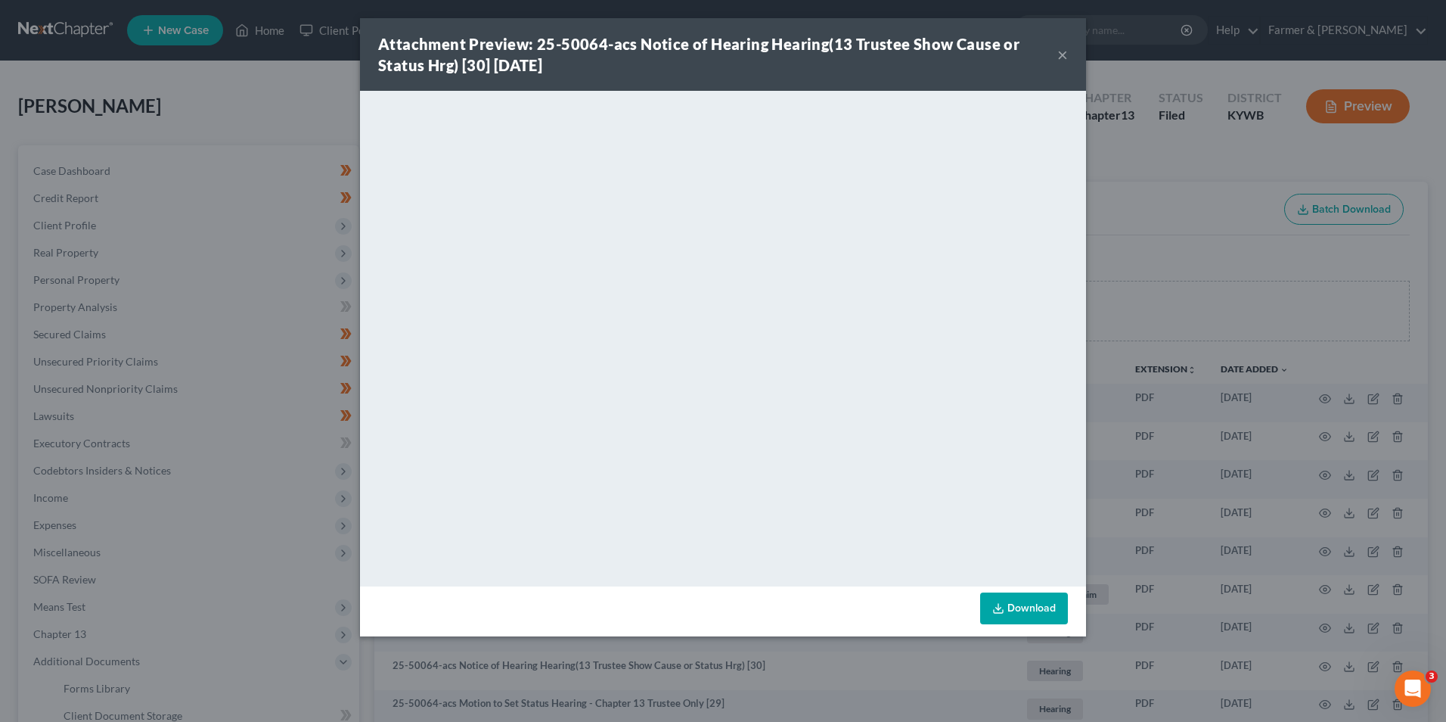
click at [1063, 55] on button "×" at bounding box center [1062, 54] width 11 height 18
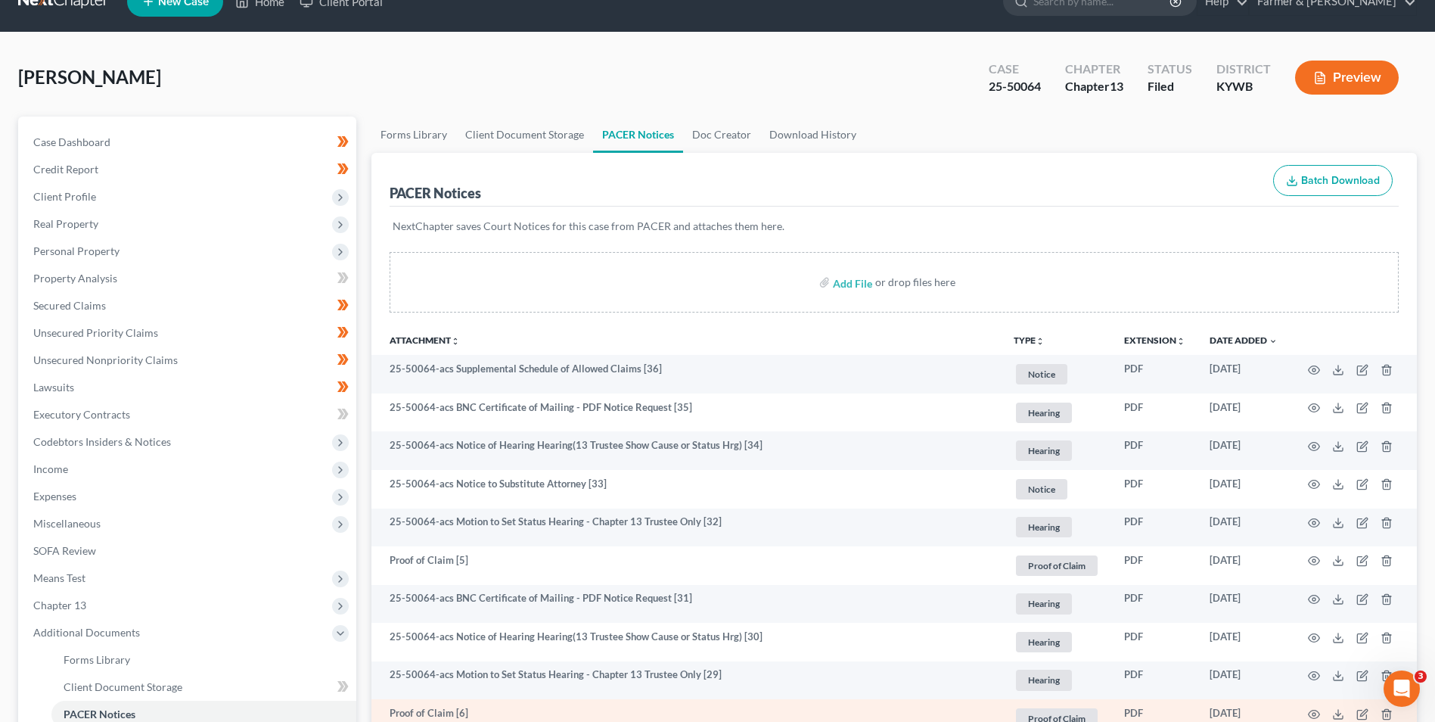
scroll to position [76, 0]
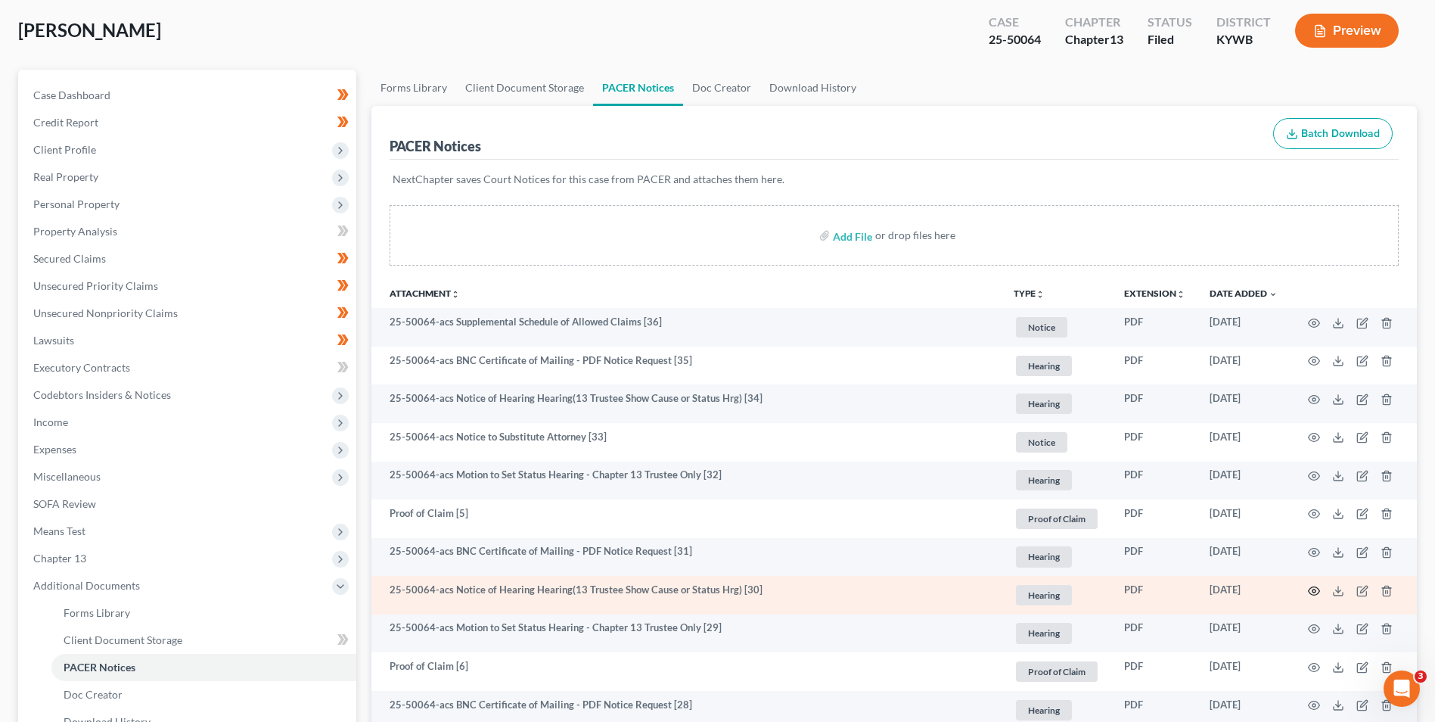
click at [1315, 591] on icon "button" at bounding box center [1314, 591] width 12 height 12
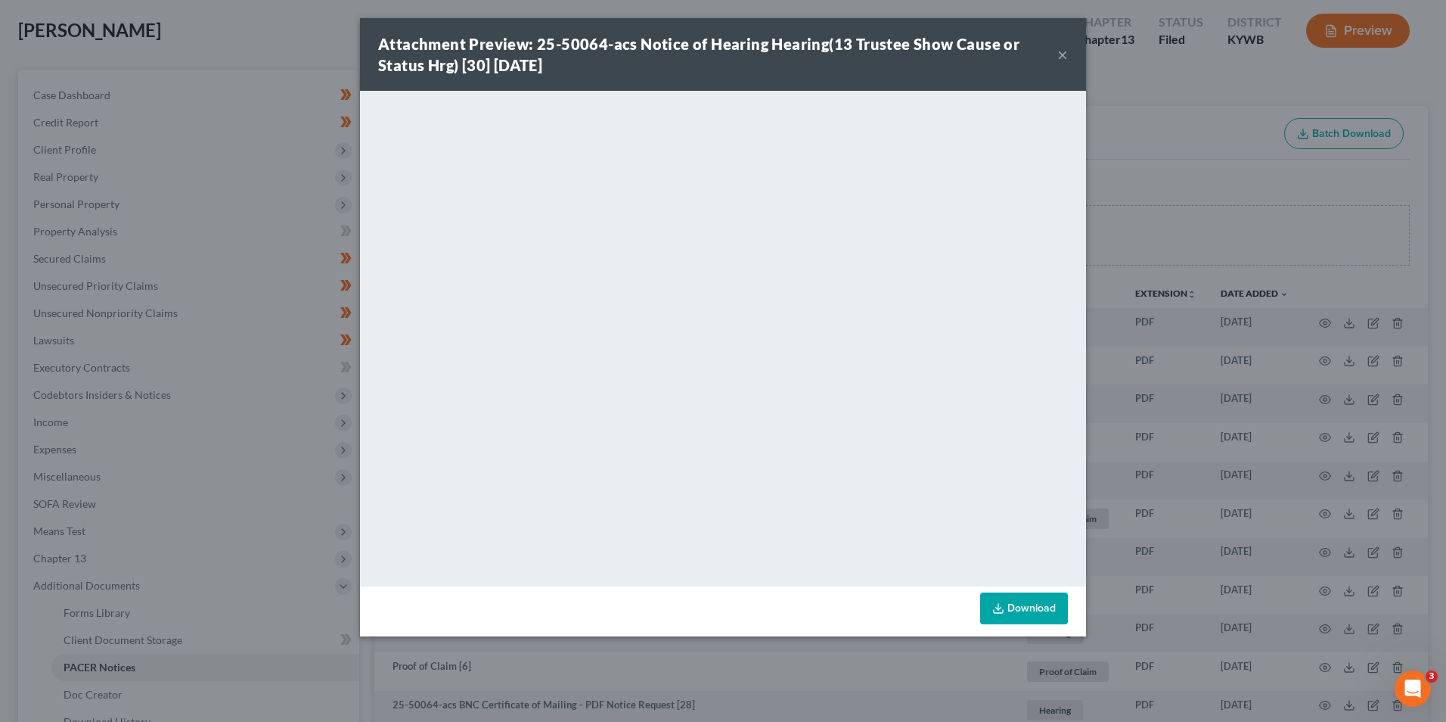
click at [1058, 55] on button "×" at bounding box center [1062, 54] width 11 height 18
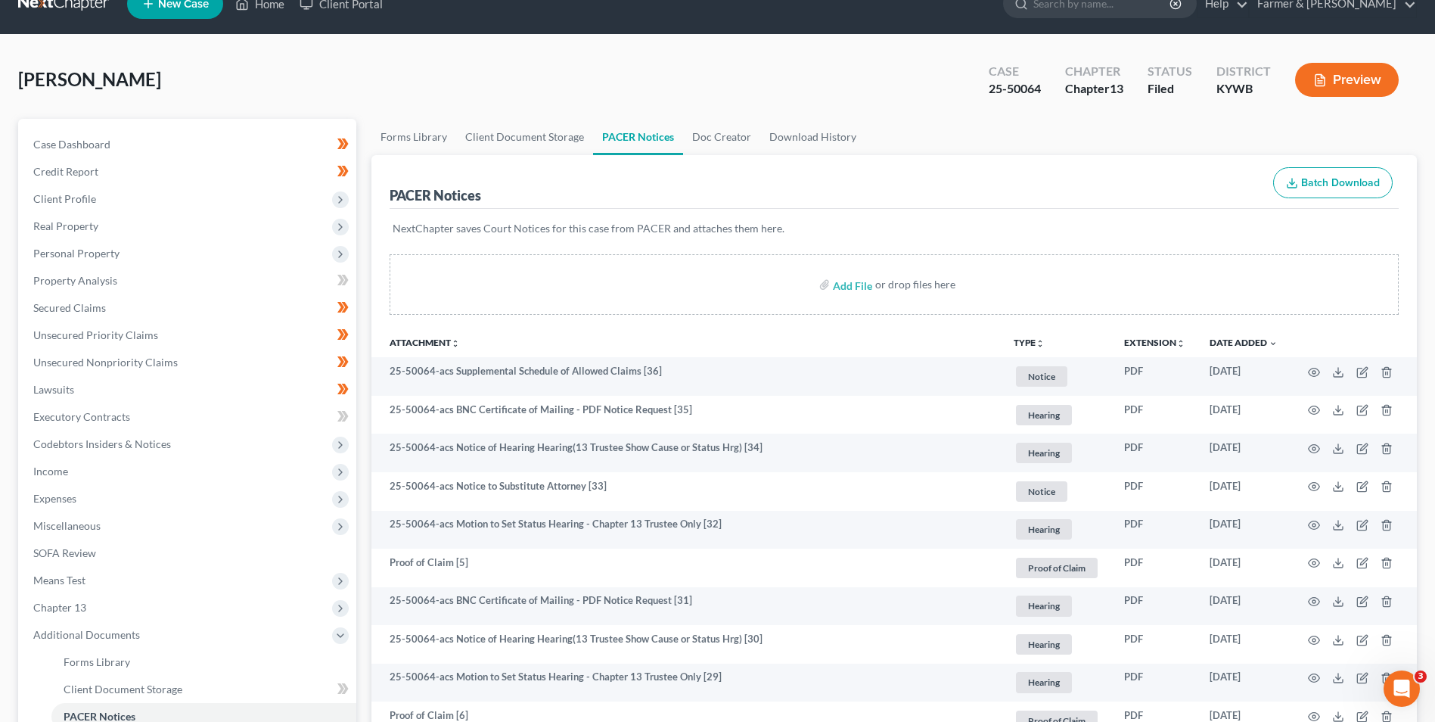
scroll to position [0, 0]
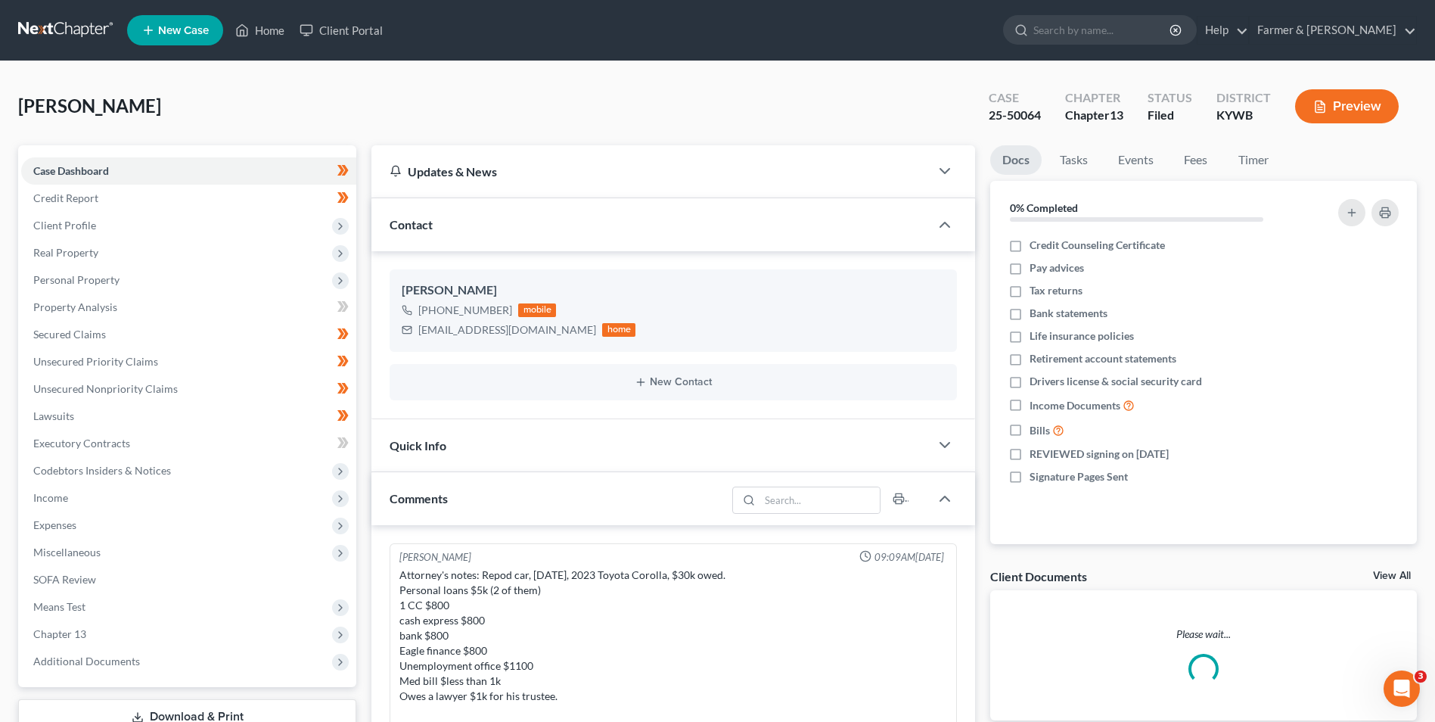
scroll to position [151, 0]
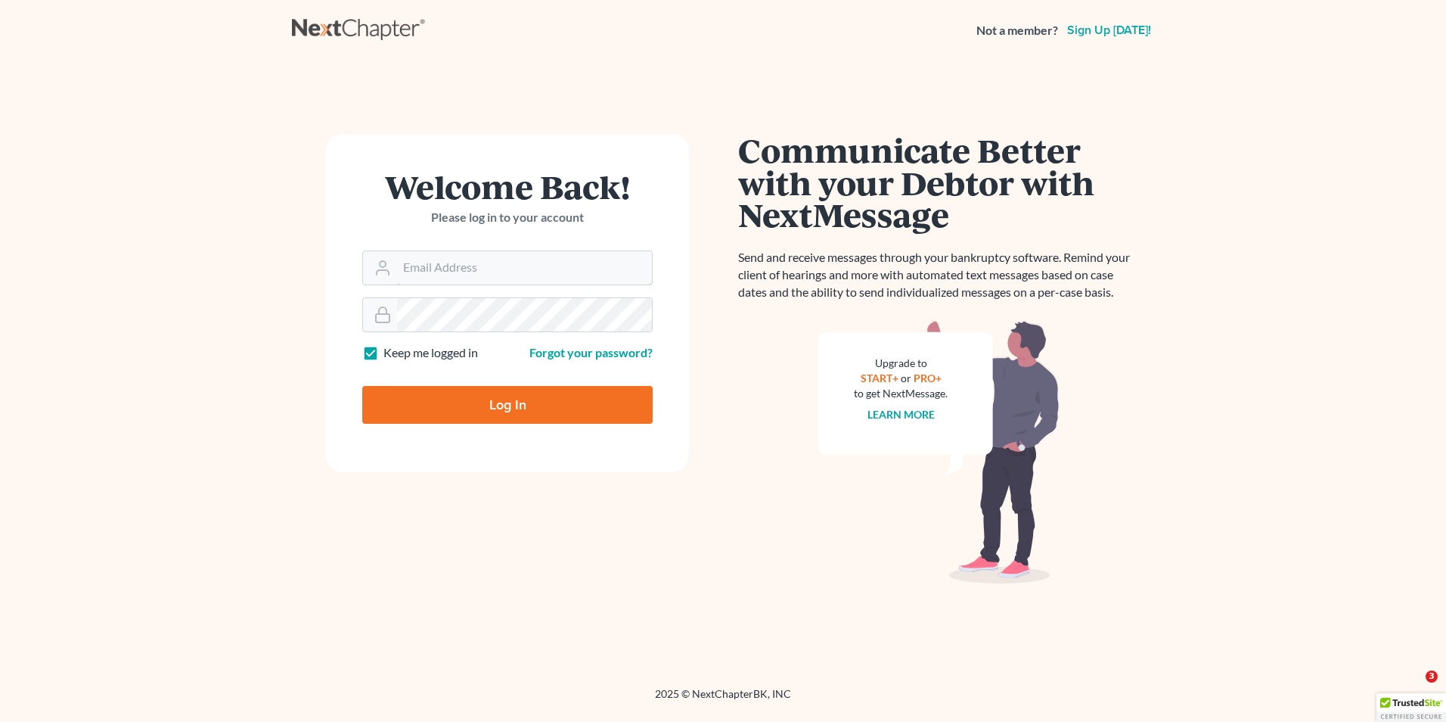
type input "[EMAIL_ADDRESS][DOMAIN_NAME]"
click at [588, 408] on input "Log In" at bounding box center [507, 405] width 290 height 38
type input "Thinking..."
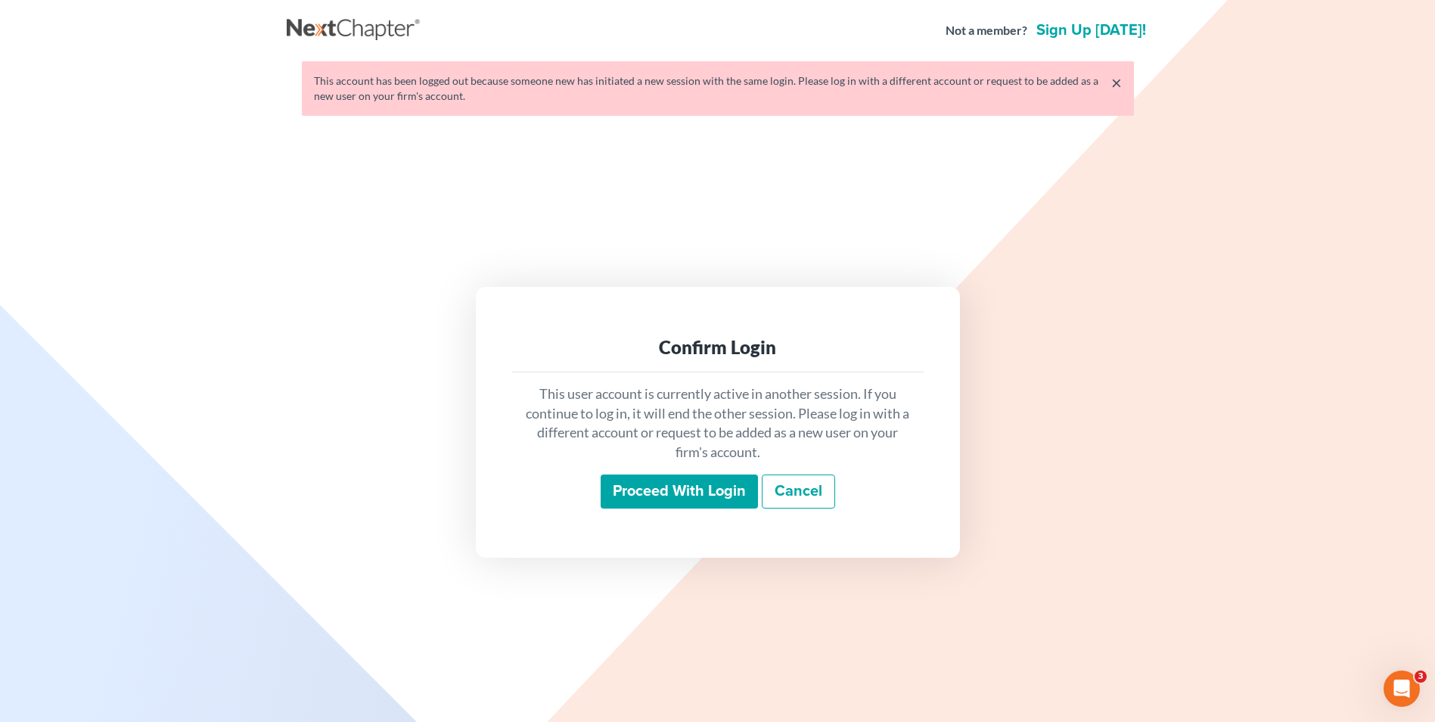
click at [689, 487] on input "Proceed with login" at bounding box center [679, 491] width 157 height 35
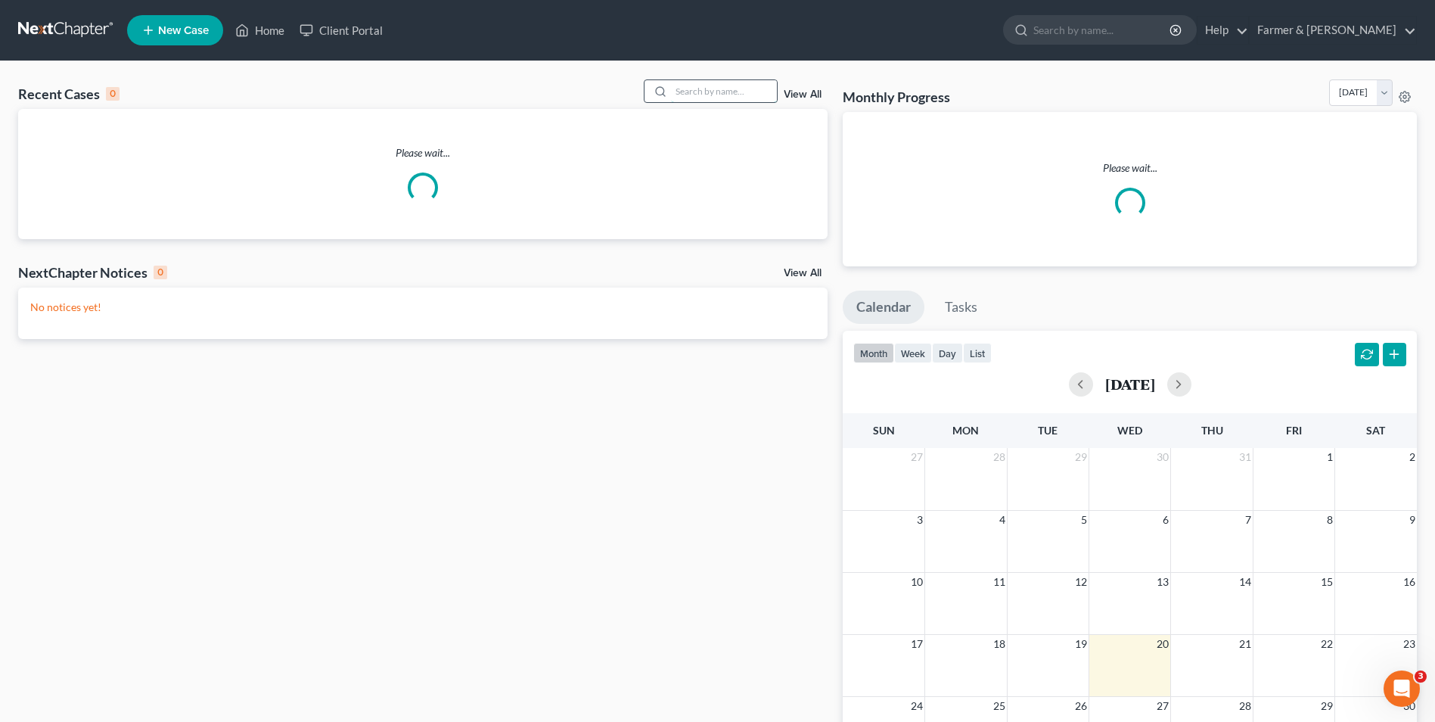
click at [700, 92] on input "search" at bounding box center [724, 91] width 106 height 22
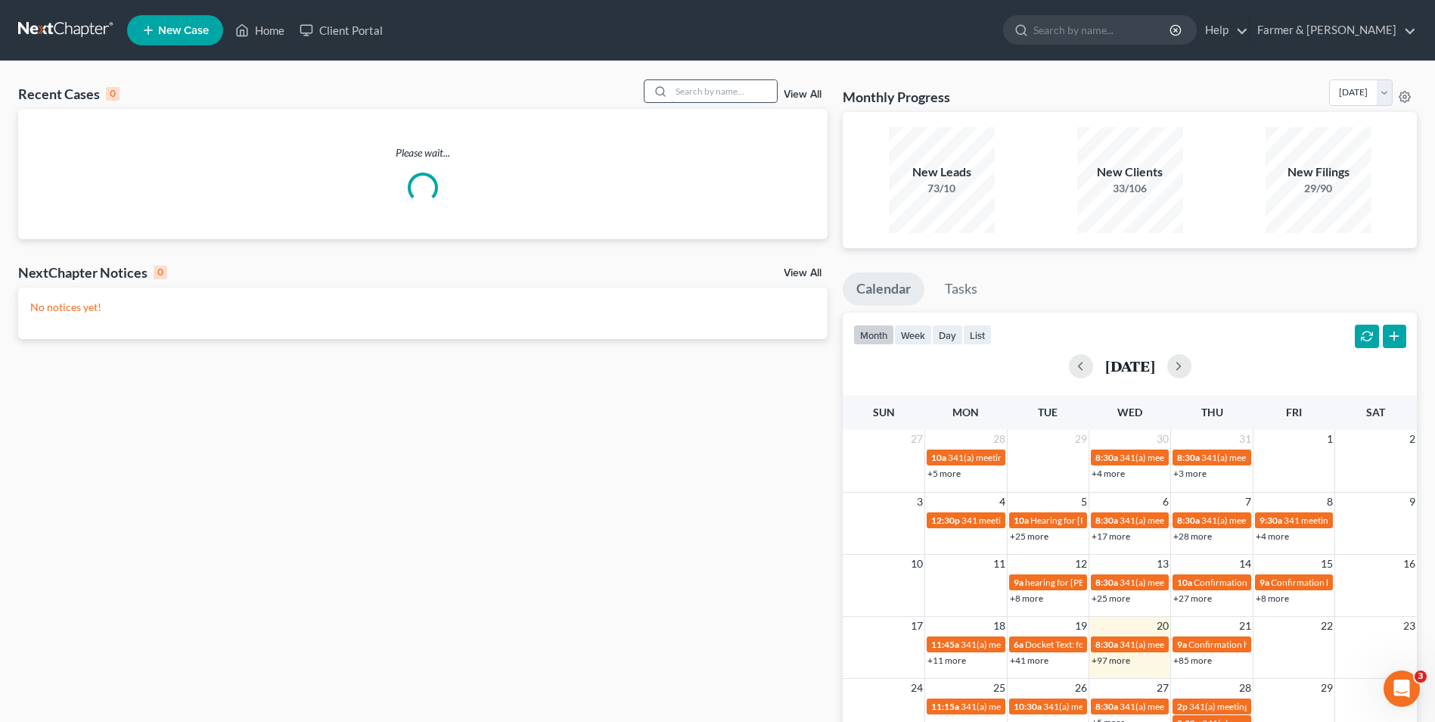
paste input "25-60724"
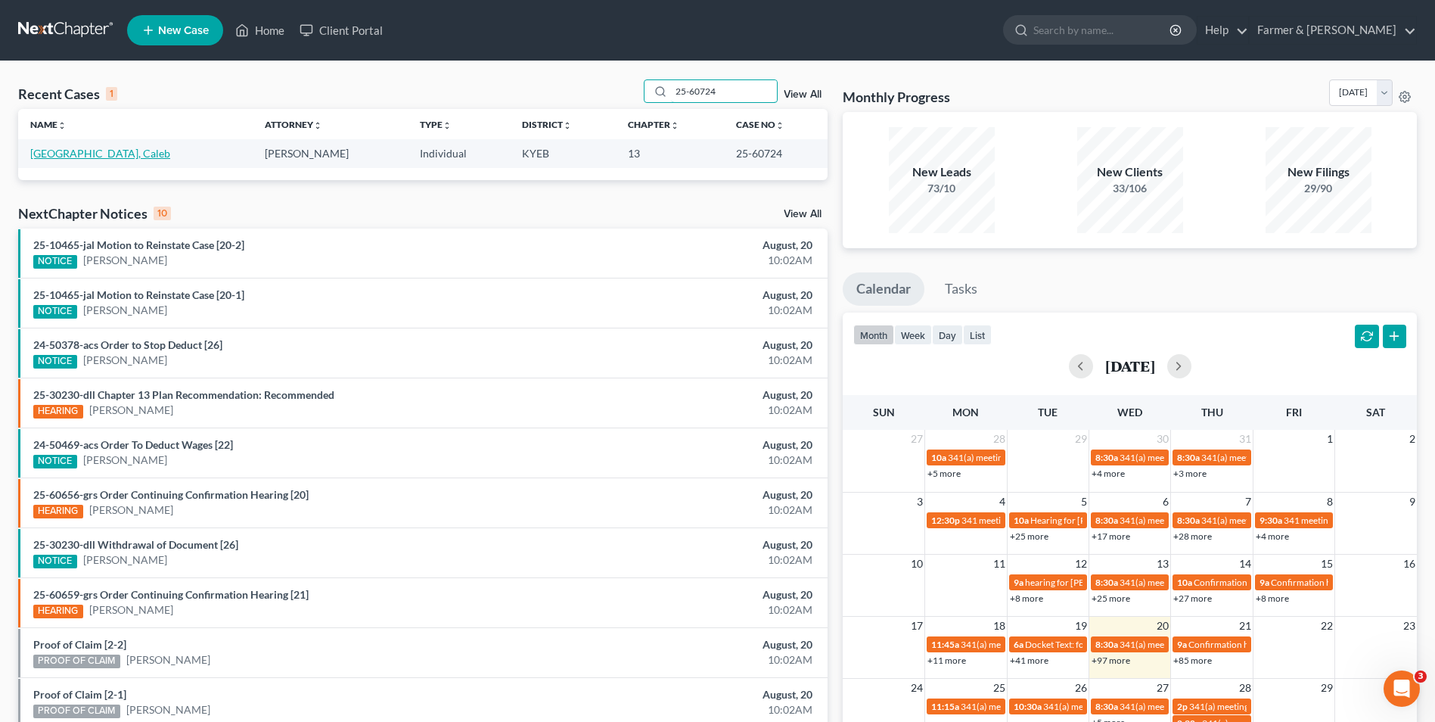
type input "25-60724"
click at [79, 156] on link "England, Caleb" at bounding box center [100, 153] width 140 height 13
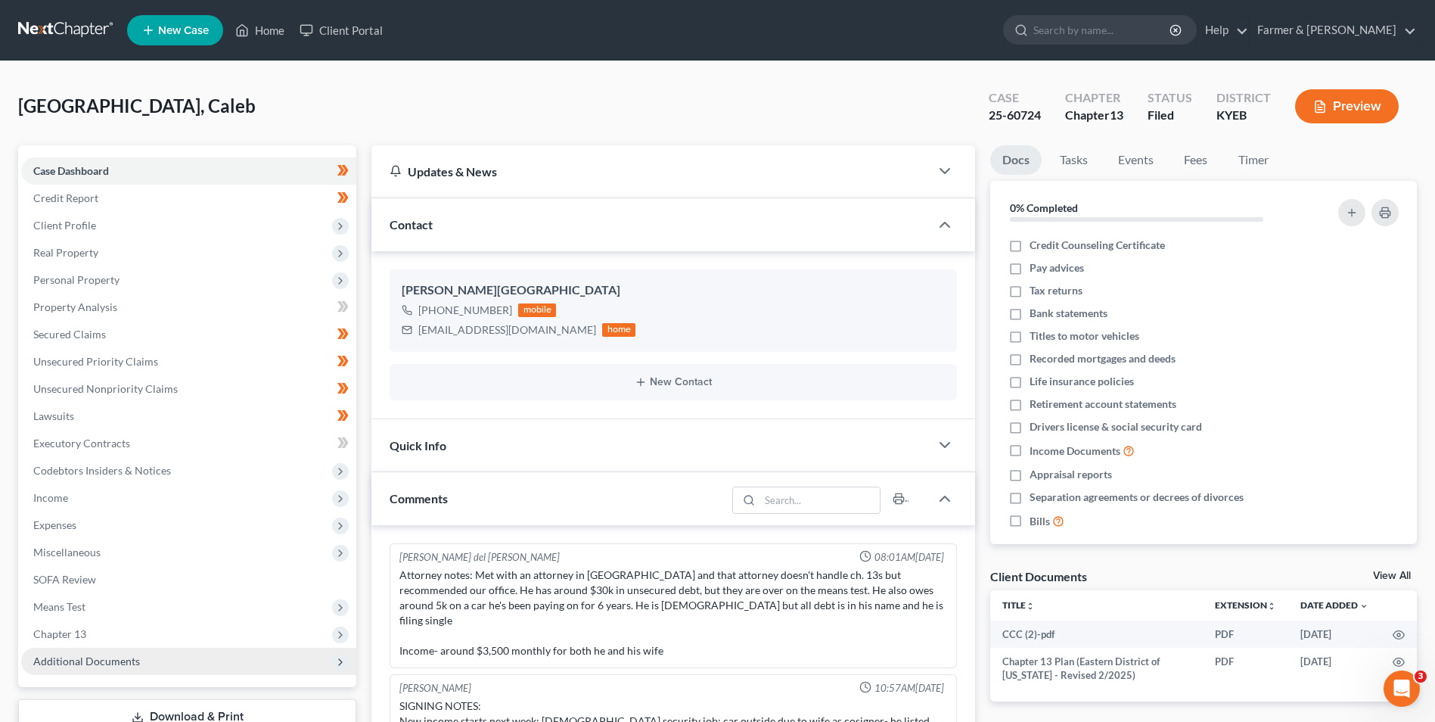
scroll to position [189, 0]
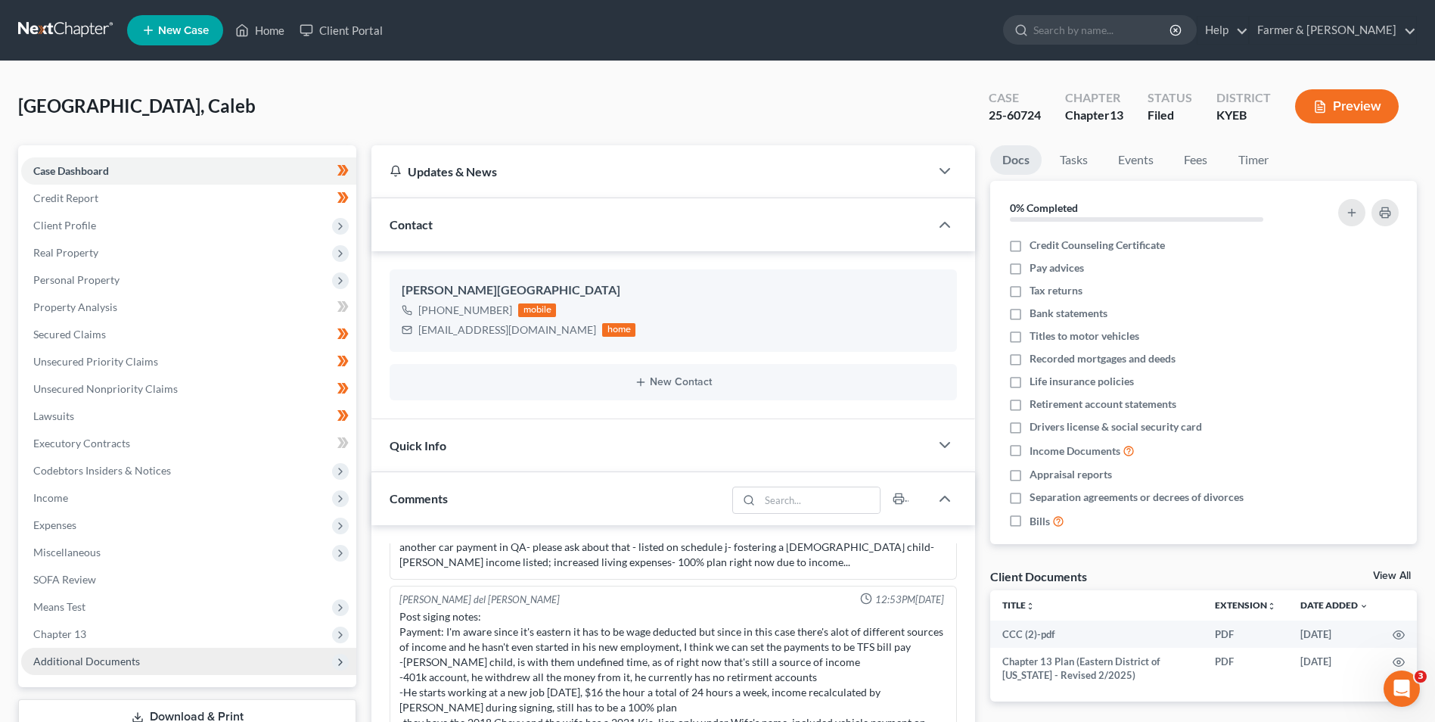
click at [194, 660] on span "Additional Documents" at bounding box center [188, 660] width 335 height 27
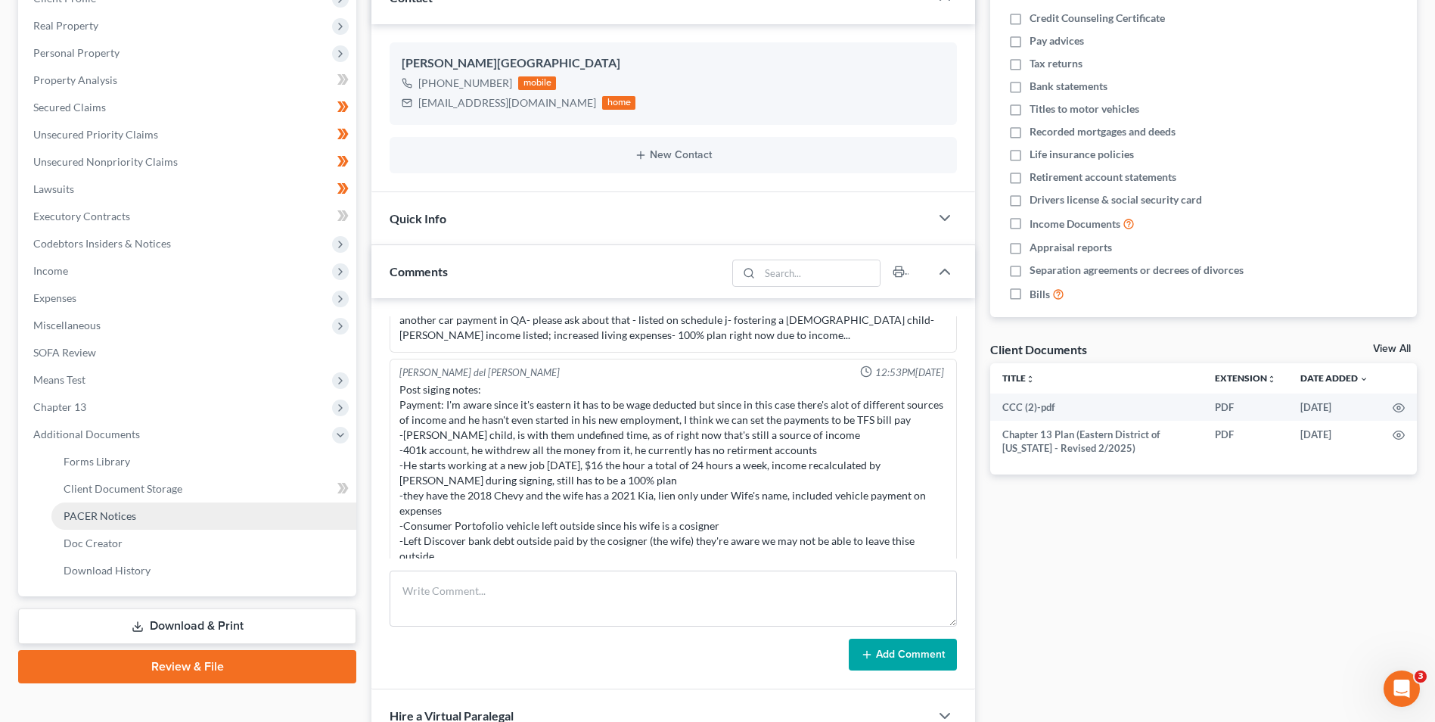
click at [154, 504] on link "PACER Notices" at bounding box center [203, 515] width 305 height 27
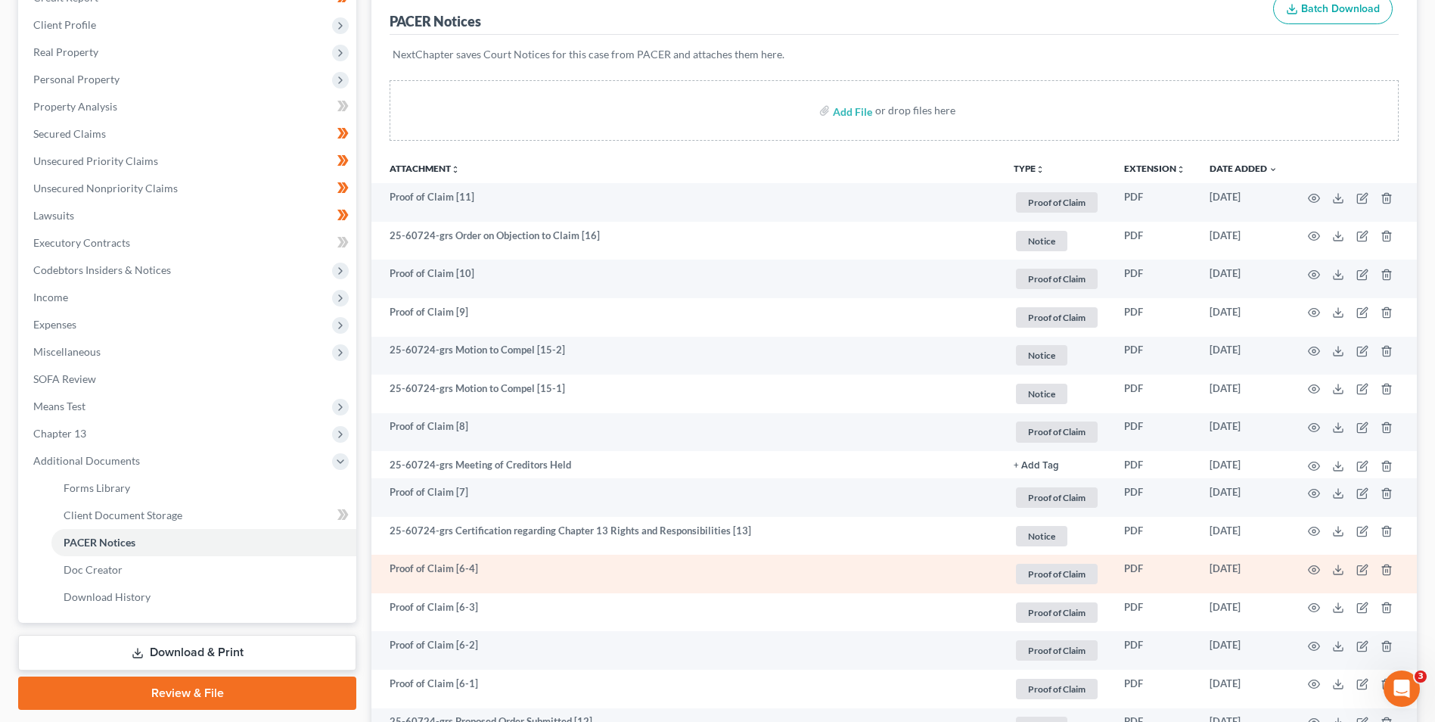
scroll to position [227, 0]
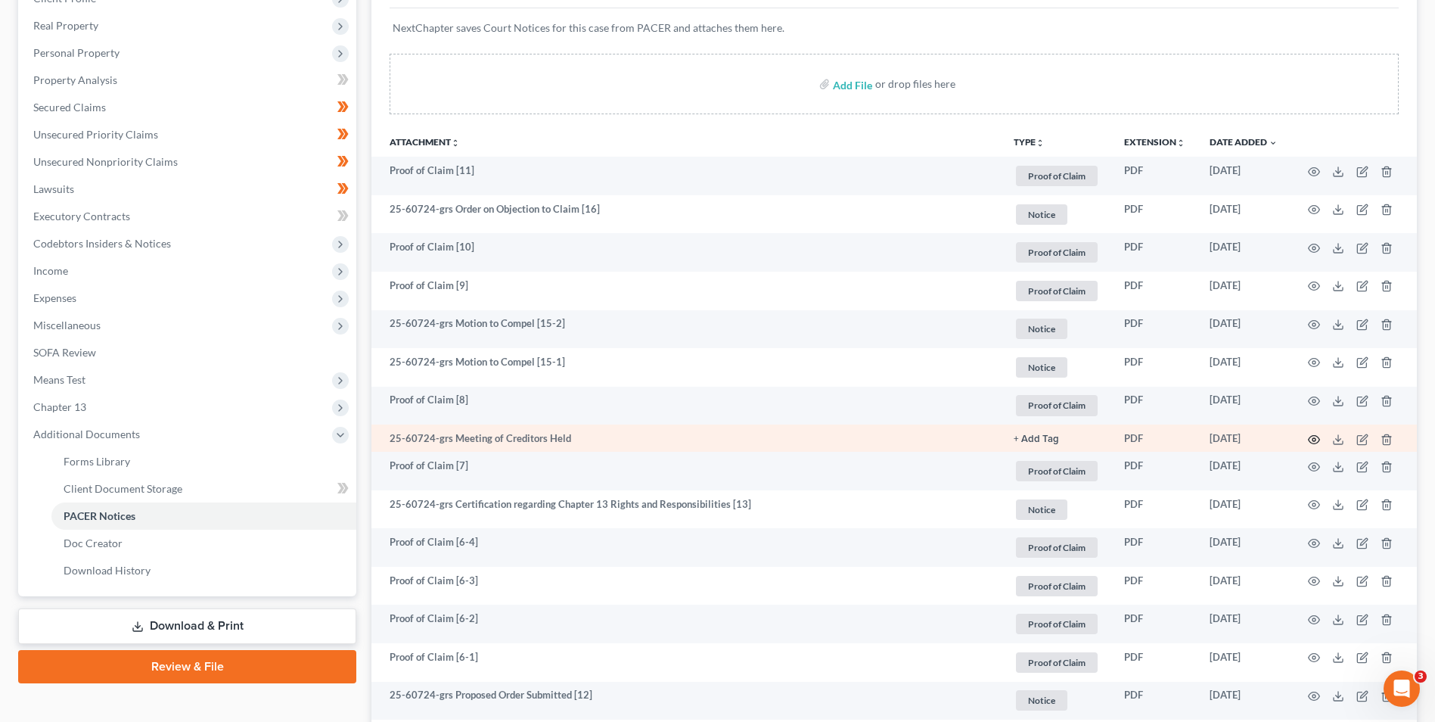
click at [1315, 439] on icon "button" at bounding box center [1314, 439] width 12 height 12
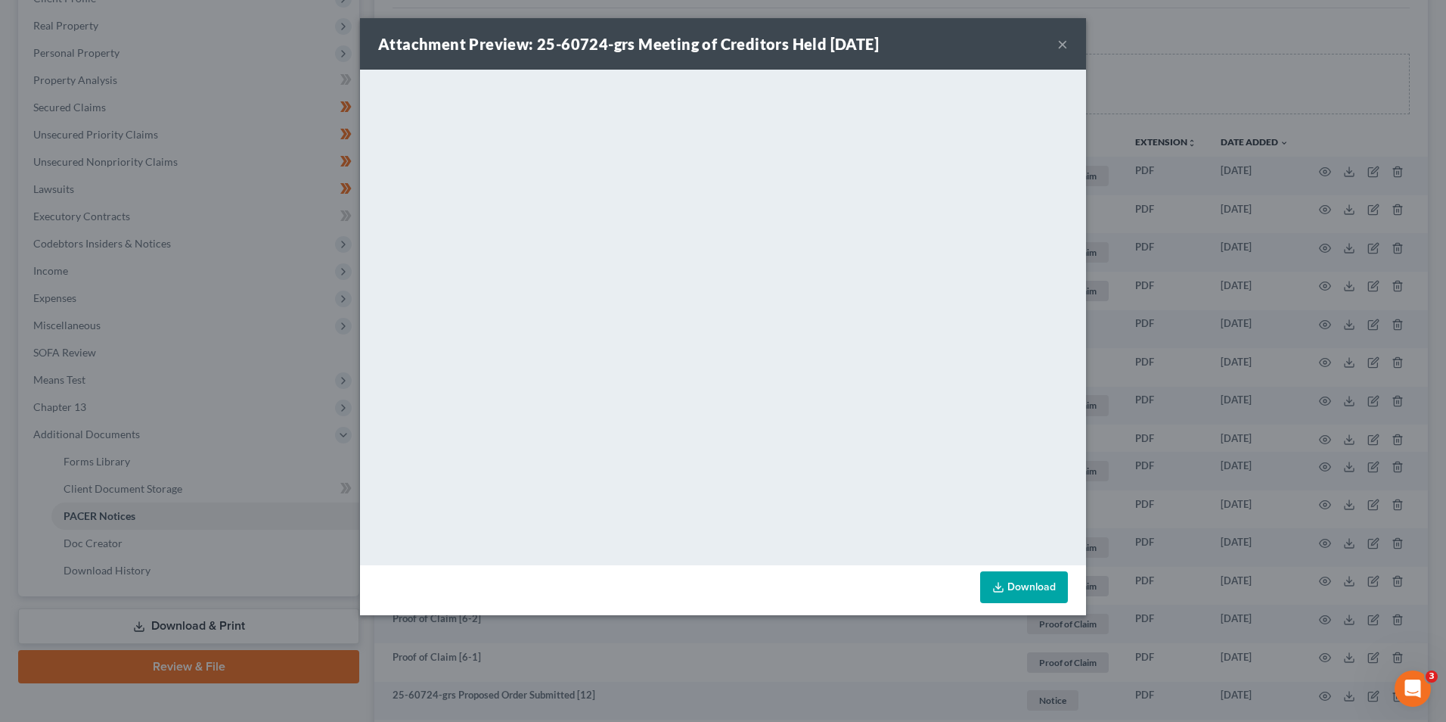
click at [1057, 41] on button "×" at bounding box center [1062, 44] width 11 height 18
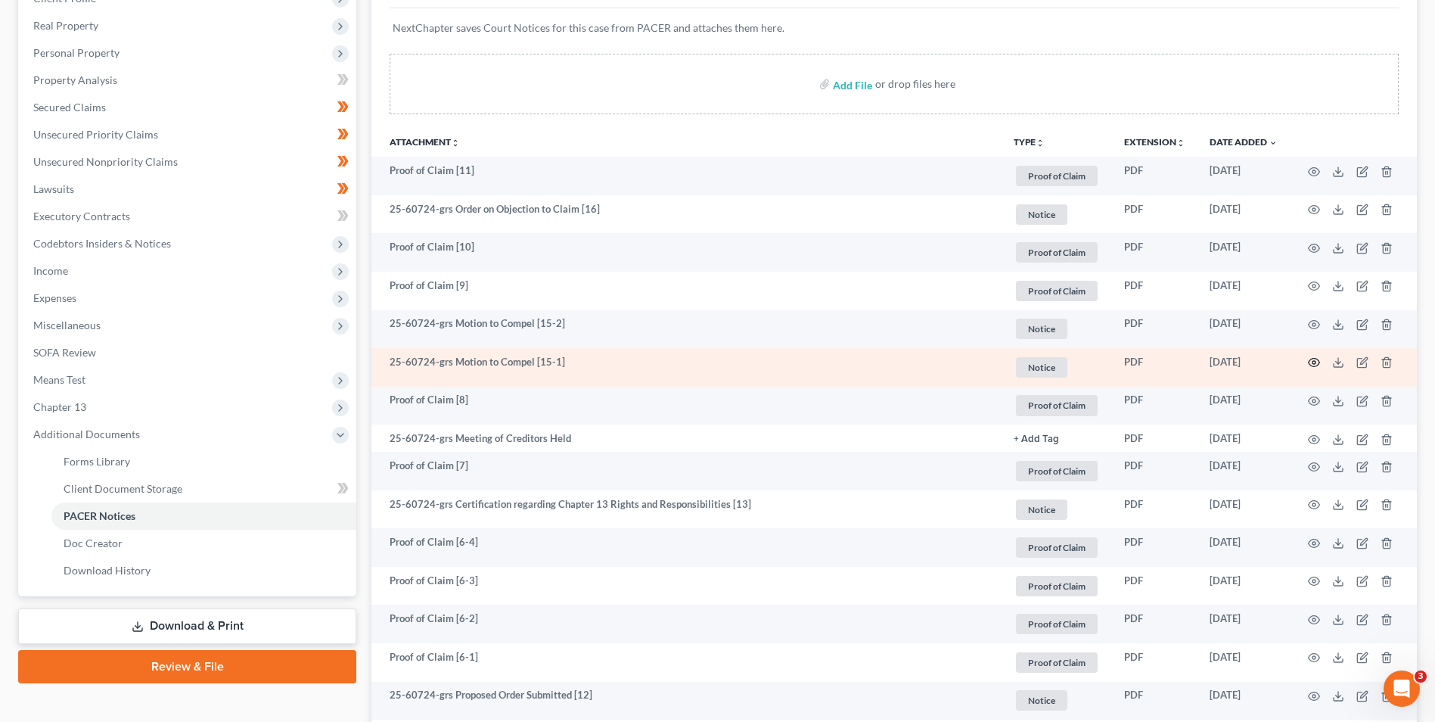
click at [1316, 361] on icon "button" at bounding box center [1314, 362] width 12 height 12
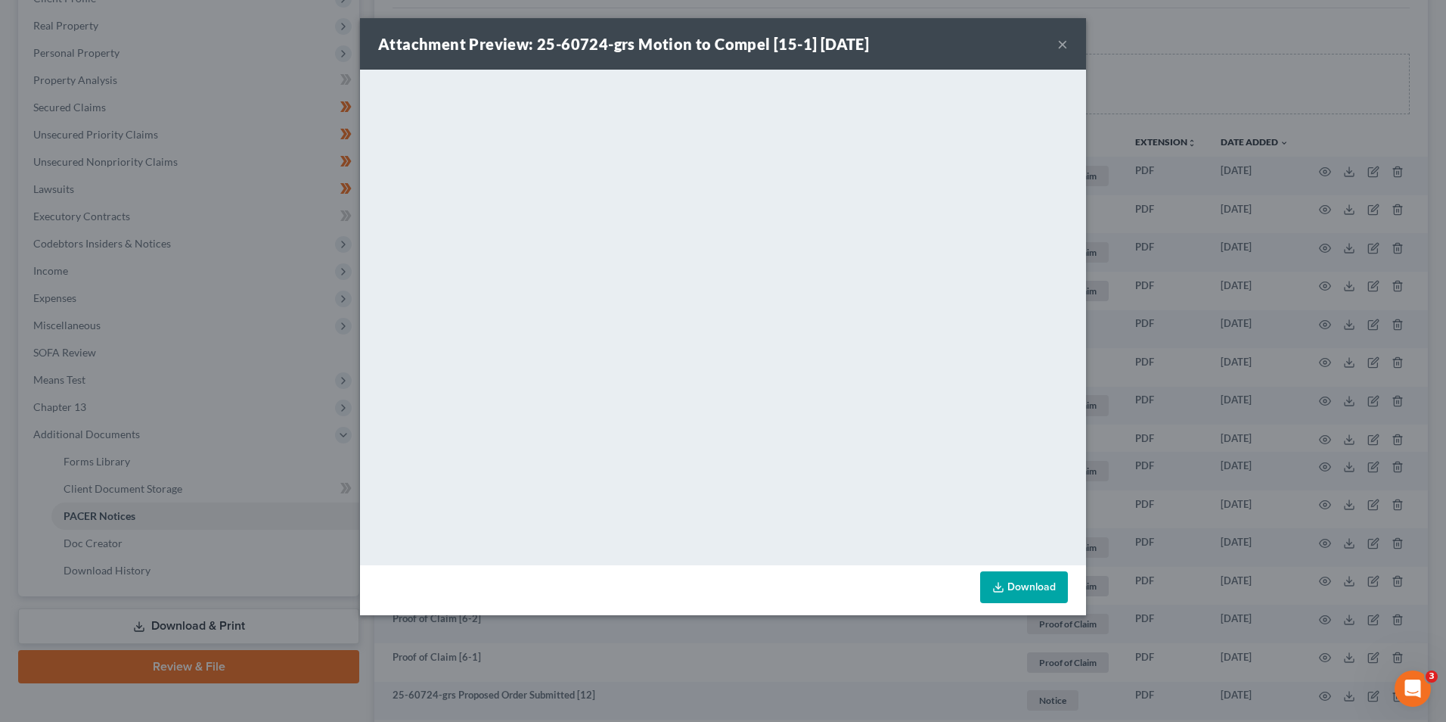
click at [1060, 40] on button "×" at bounding box center [1062, 44] width 11 height 18
